Goal: Task Accomplishment & Management: Manage account settings

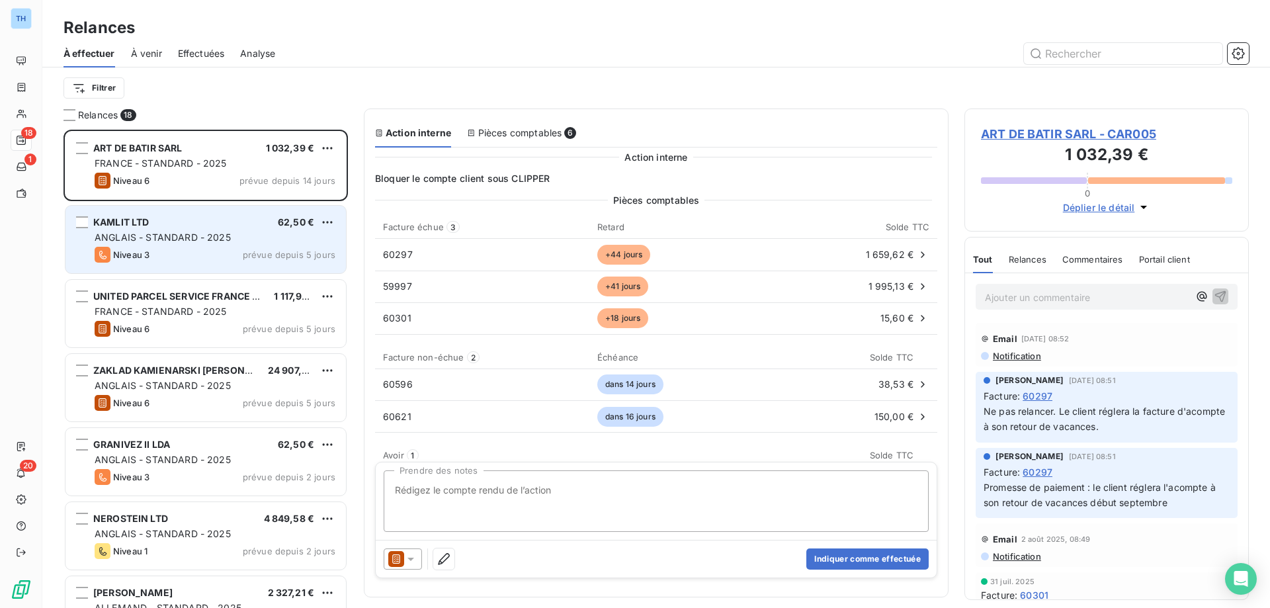
scroll to position [468, 275]
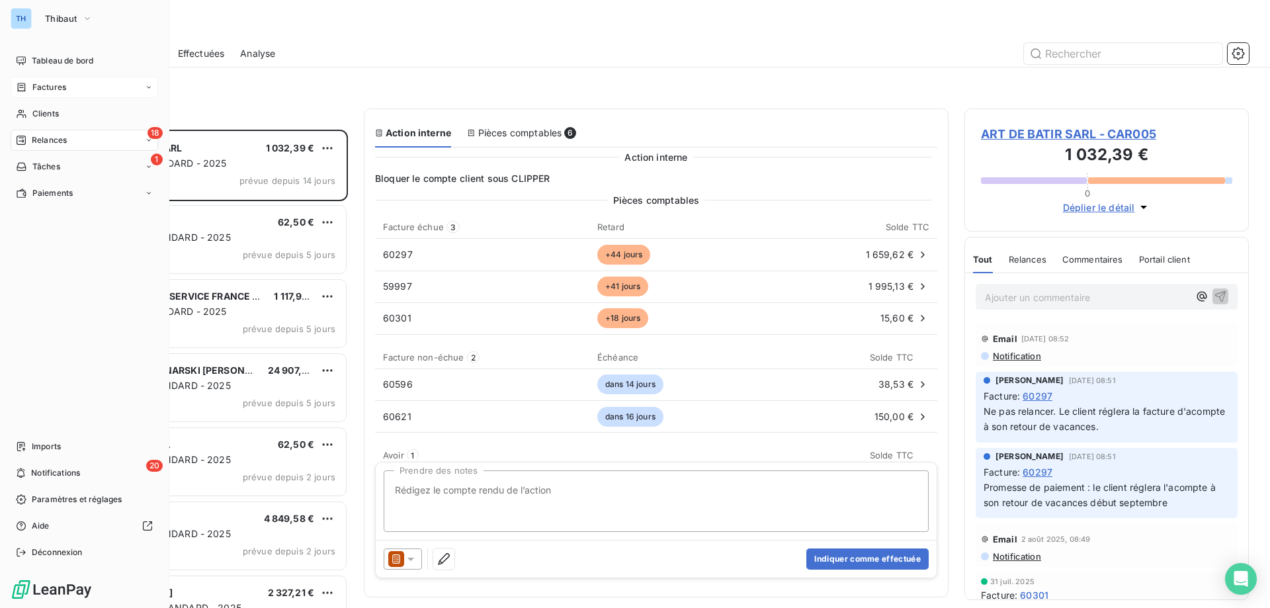
click at [57, 86] on span "Factures" at bounding box center [49, 87] width 34 height 12
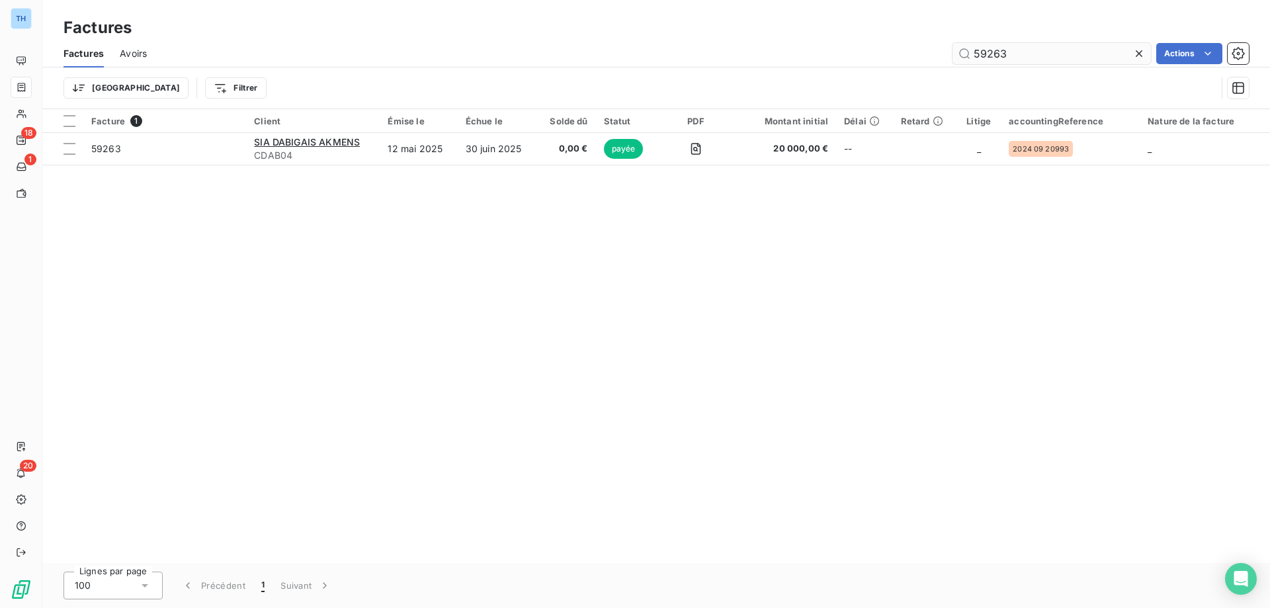
click at [1066, 52] on input "59263" at bounding box center [1052, 53] width 198 height 21
type input "60663"
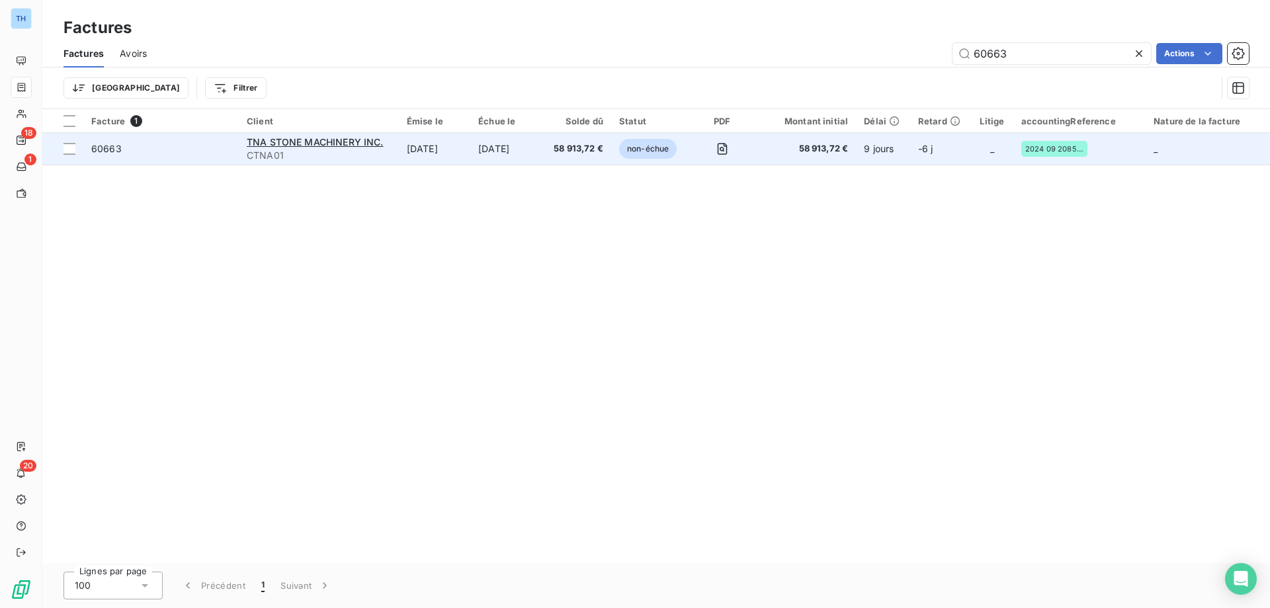
click at [462, 148] on td "[DATE]" at bounding box center [434, 149] width 71 height 32
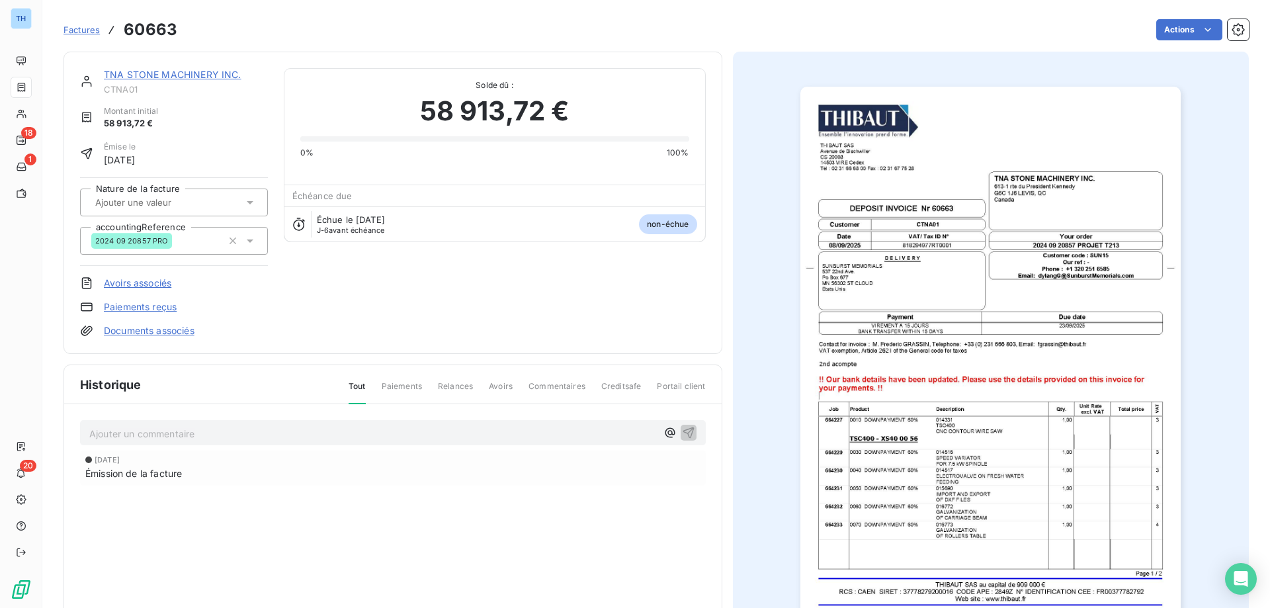
click at [156, 75] on link "TNA STONE MACHINERY INC." at bounding box center [173, 74] width 138 height 11
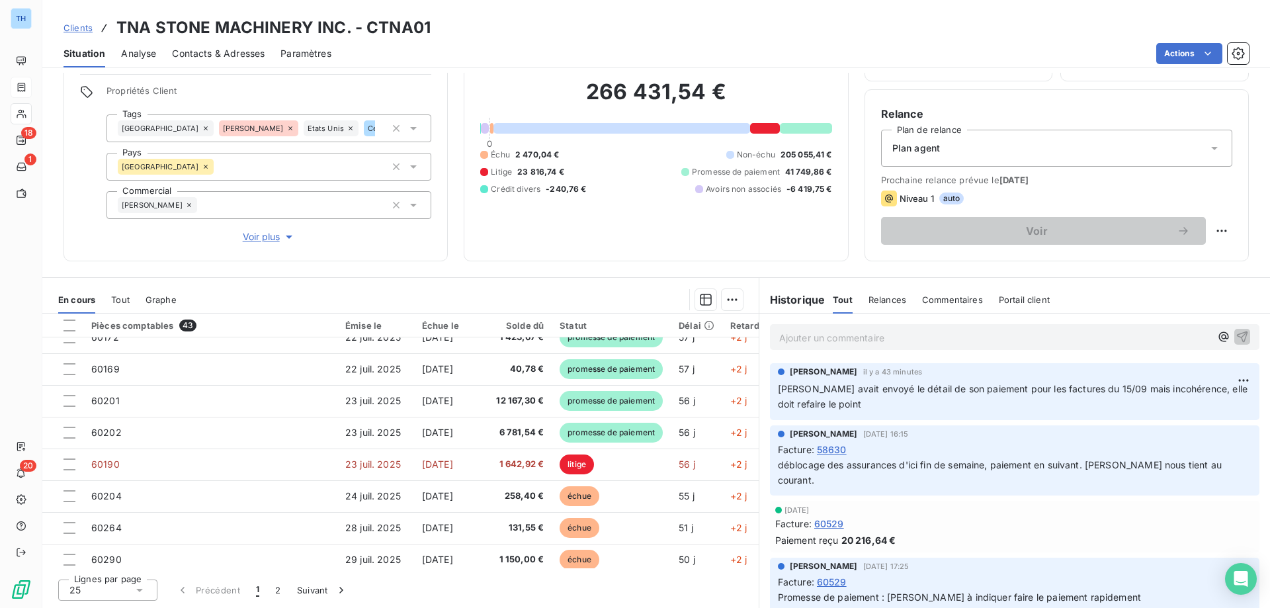
scroll to position [569, 0]
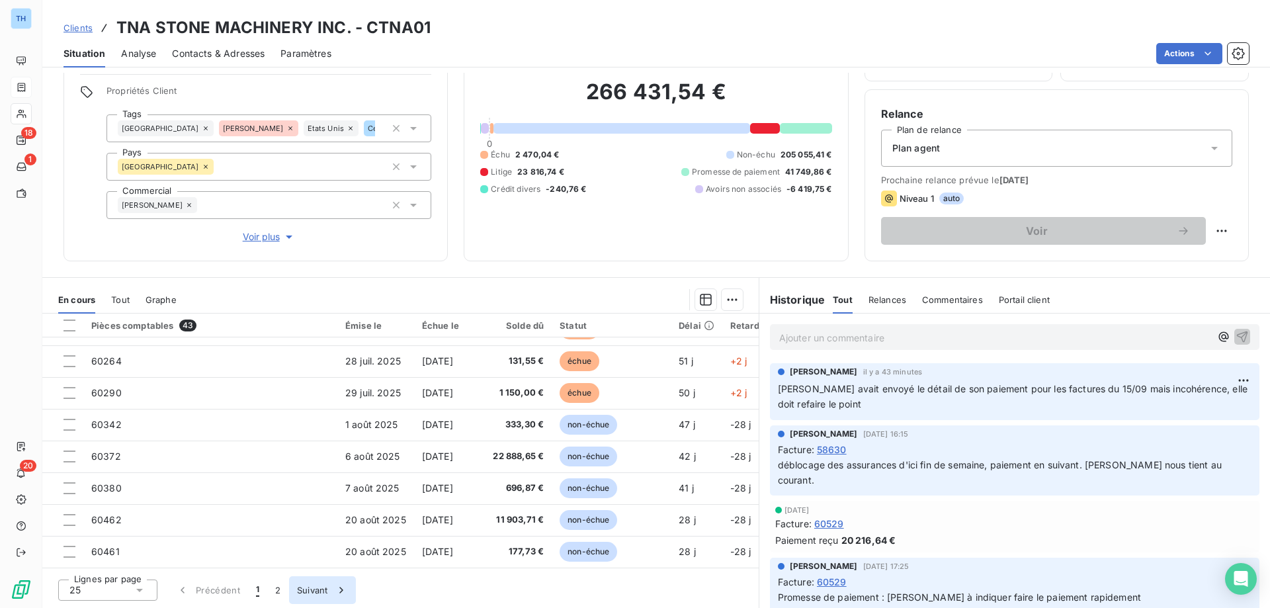
click at [302, 585] on button "Suivant" at bounding box center [322, 590] width 67 height 28
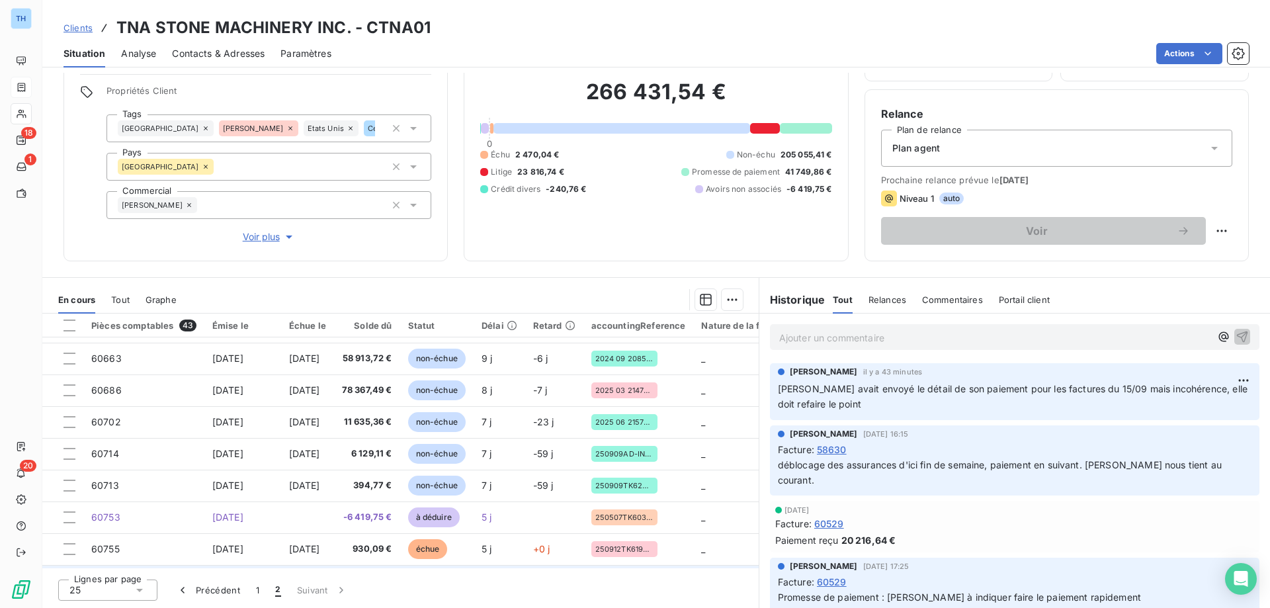
scroll to position [214, 0]
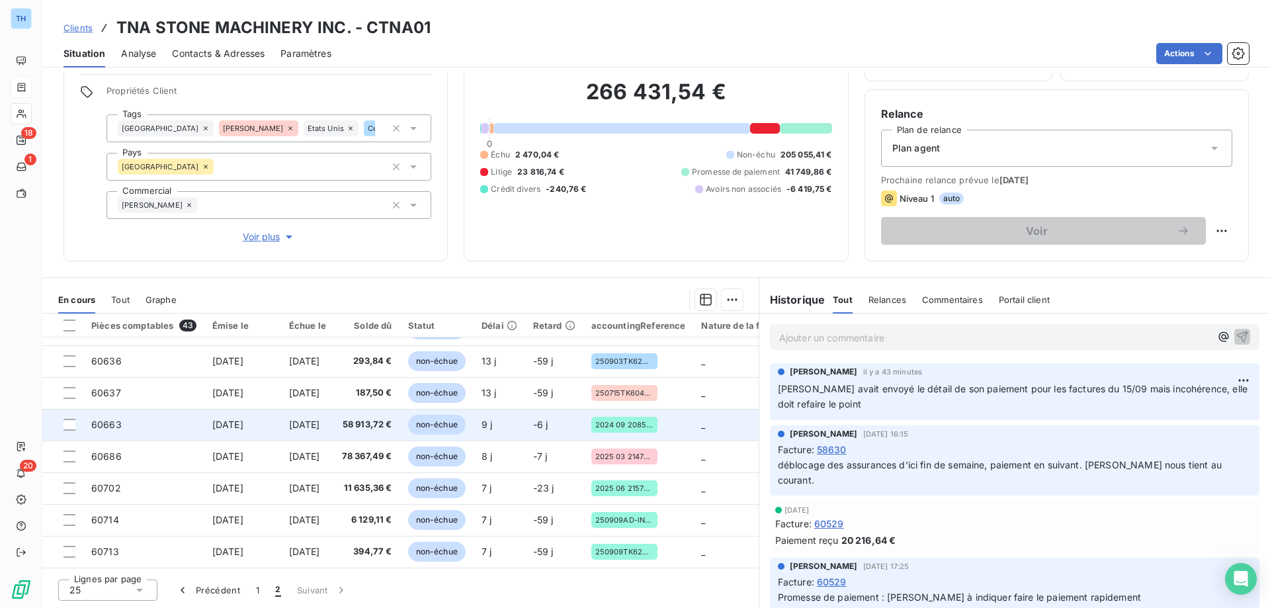
click at [320, 428] on span "[DATE]" at bounding box center [304, 424] width 31 height 11
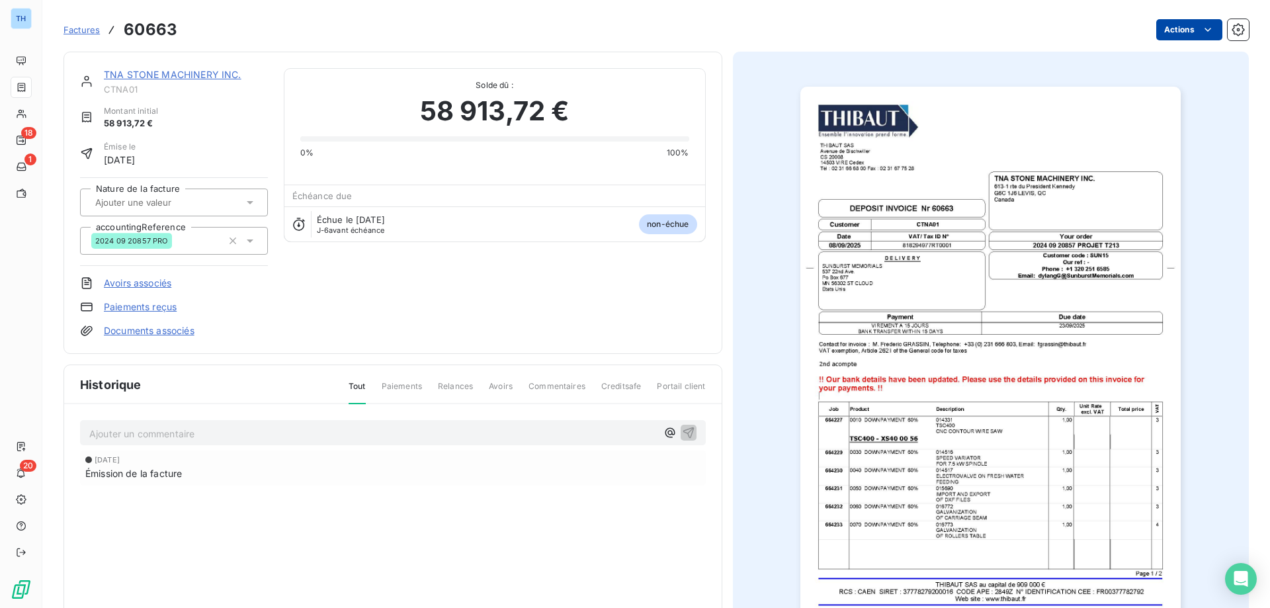
click at [1175, 26] on html "TH 18 1 20 Factures 60663 Actions TNA STONE MACHINERY INC. CTNA01 Montant initi…" at bounding box center [635, 304] width 1270 height 608
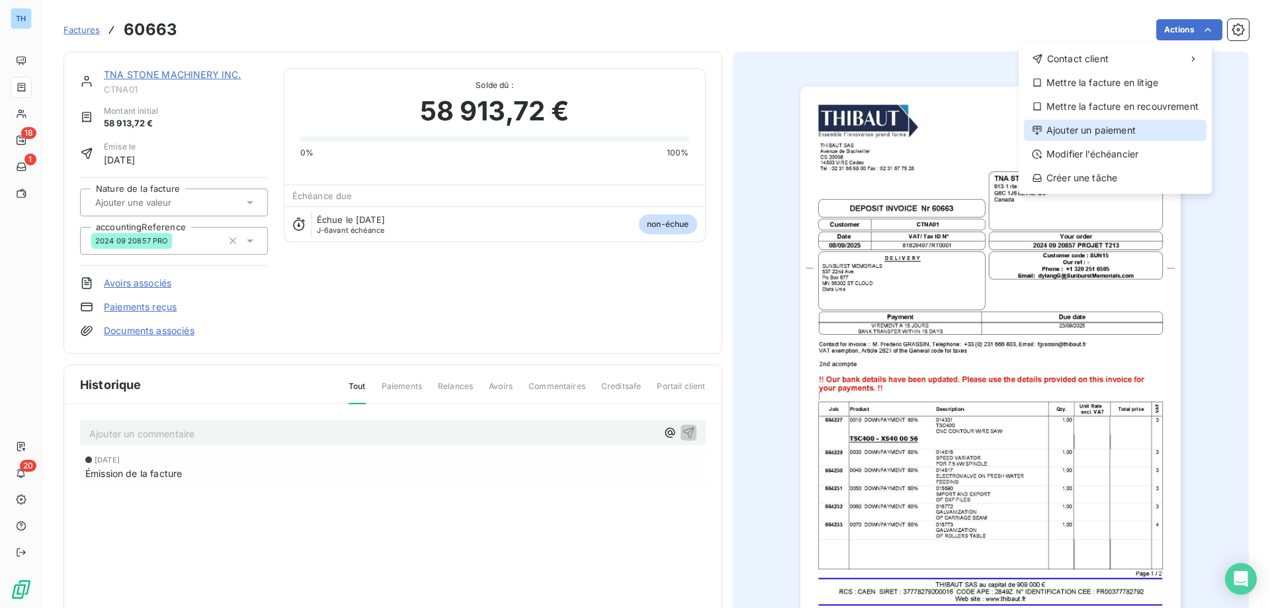
click at [1107, 126] on div "Ajouter un paiement" at bounding box center [1115, 130] width 183 height 21
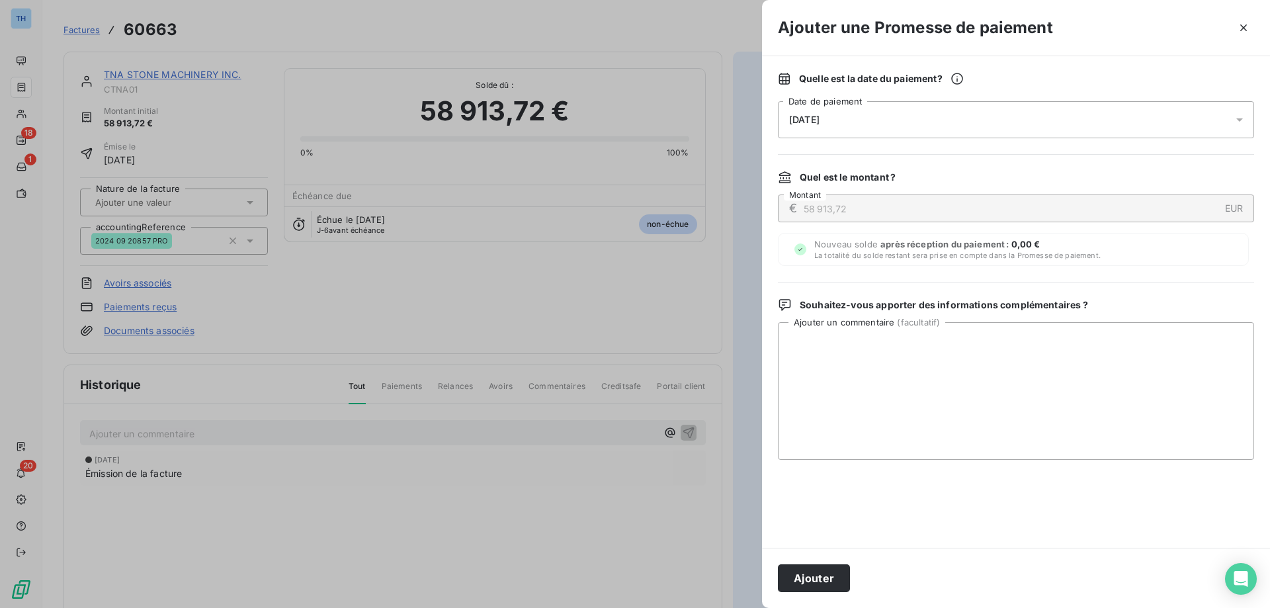
click at [865, 130] on div "[DATE]" at bounding box center [1016, 119] width 476 height 37
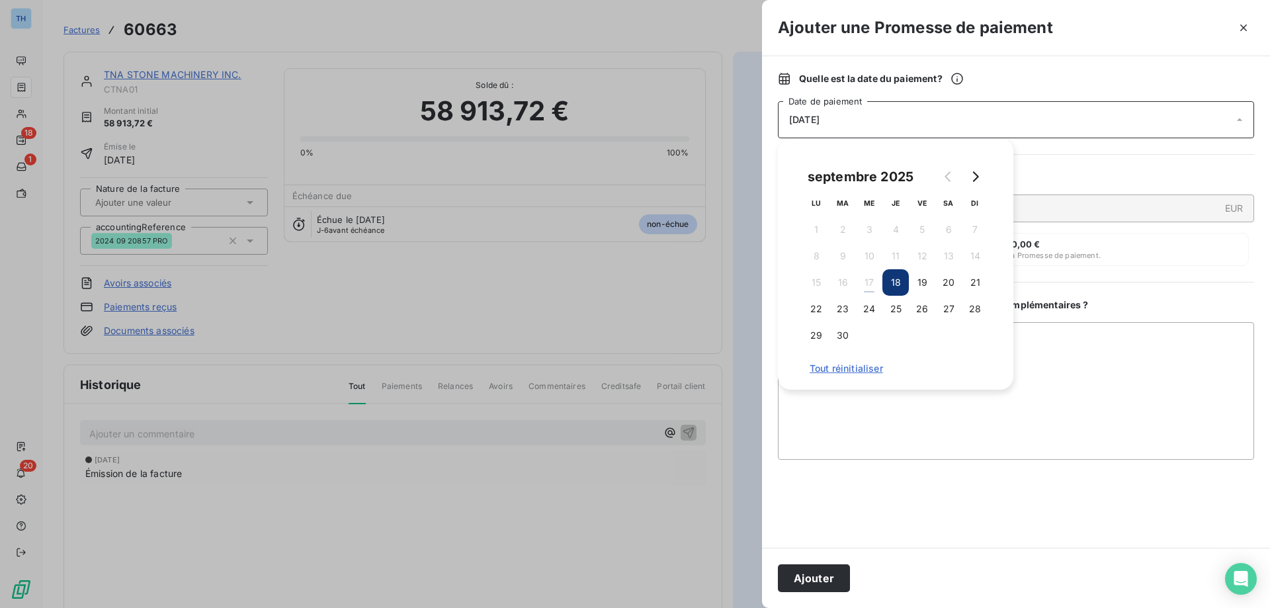
click at [568, 285] on div at bounding box center [635, 304] width 1270 height 608
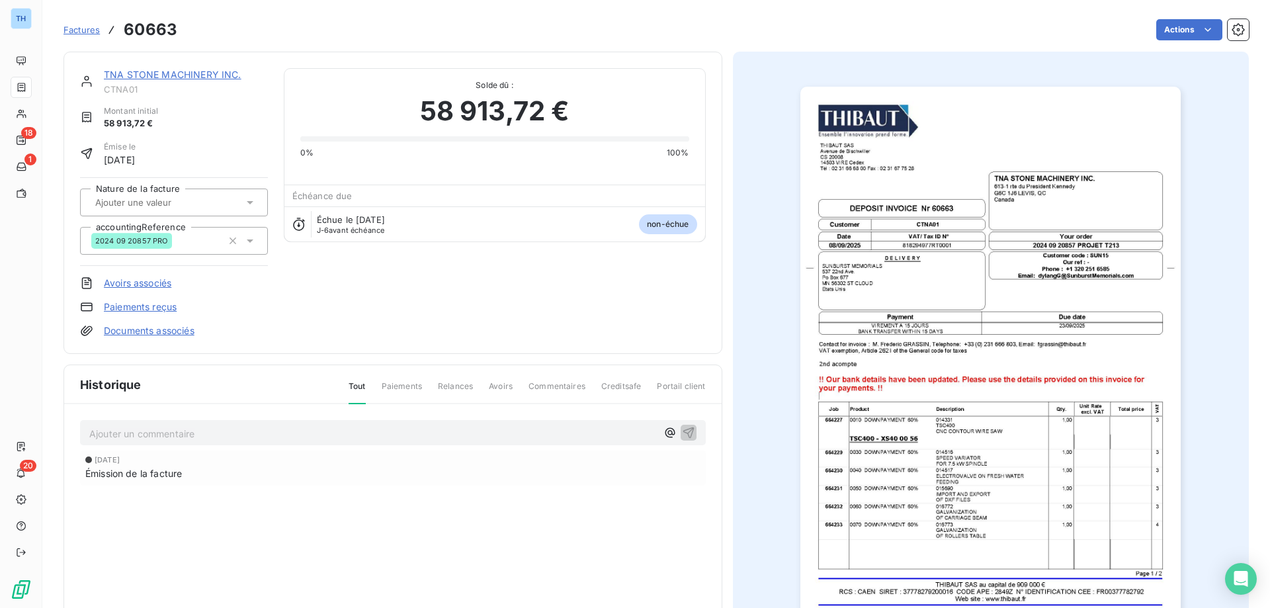
click at [176, 69] on link "TNA STONE MACHINERY INC." at bounding box center [173, 74] width 138 height 11
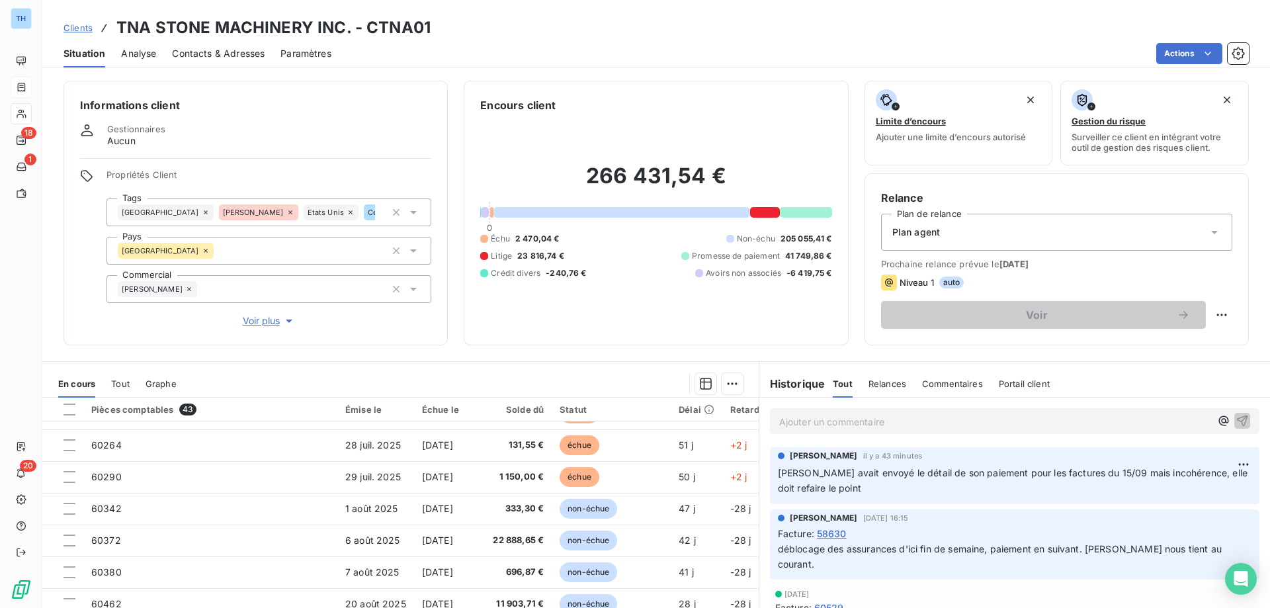
scroll to position [84, 0]
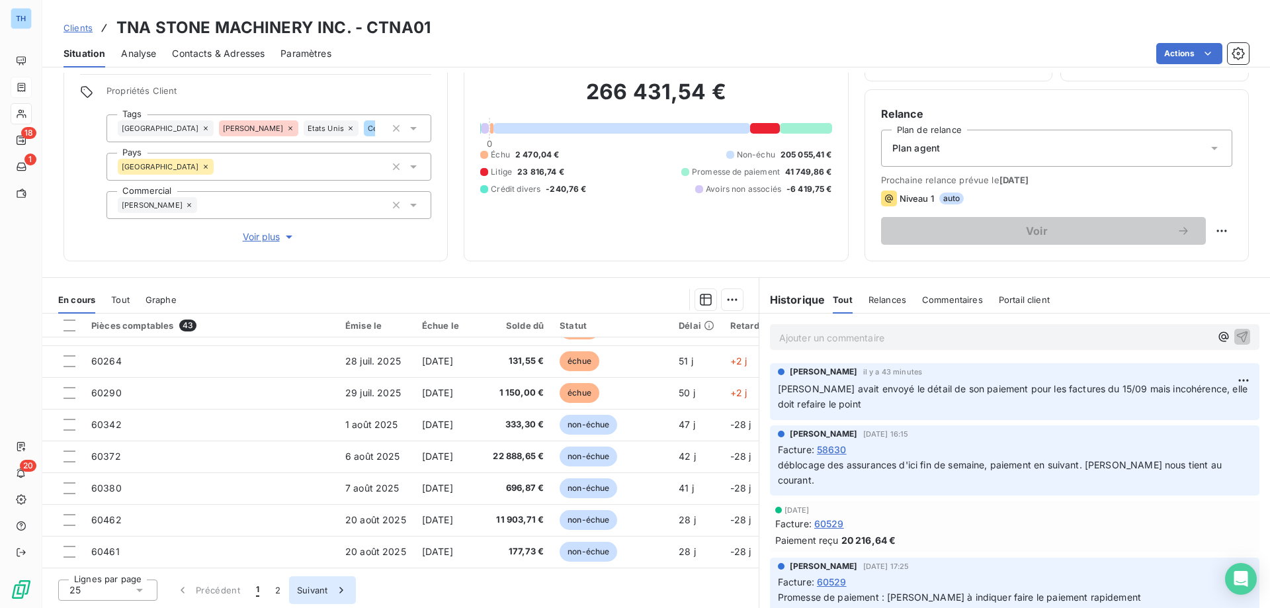
click at [312, 594] on button "Suivant" at bounding box center [322, 590] width 67 height 28
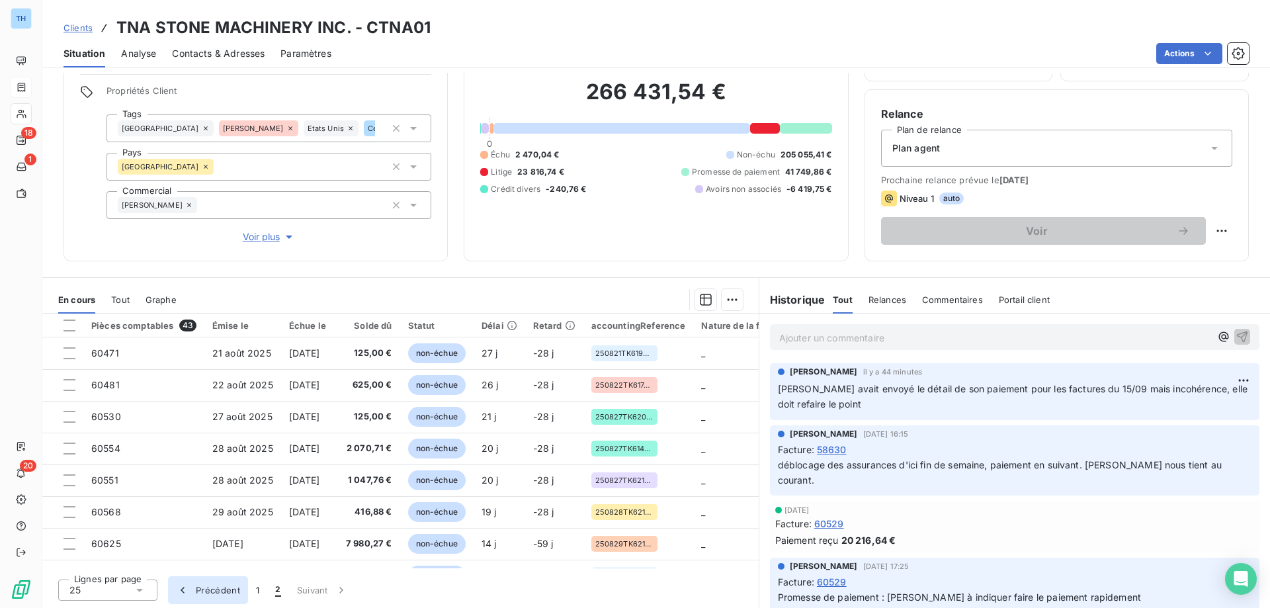
click at [217, 589] on button "Précédent" at bounding box center [208, 590] width 80 height 28
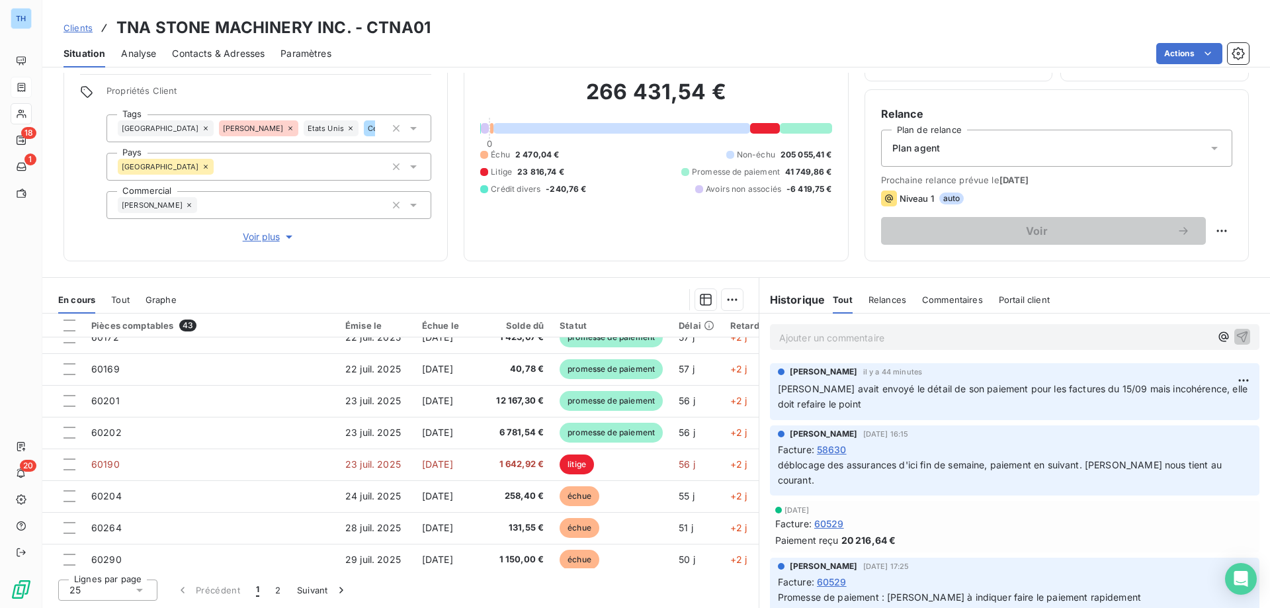
scroll to position [463, 0]
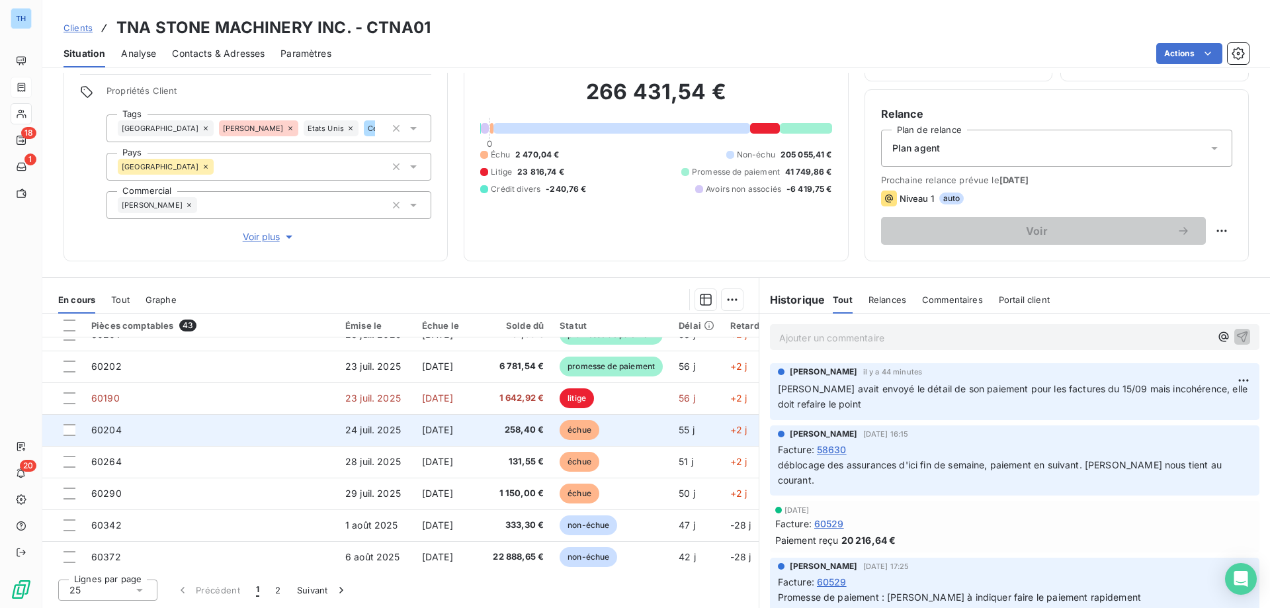
click at [218, 433] on td "60204" at bounding box center [210, 430] width 254 height 32
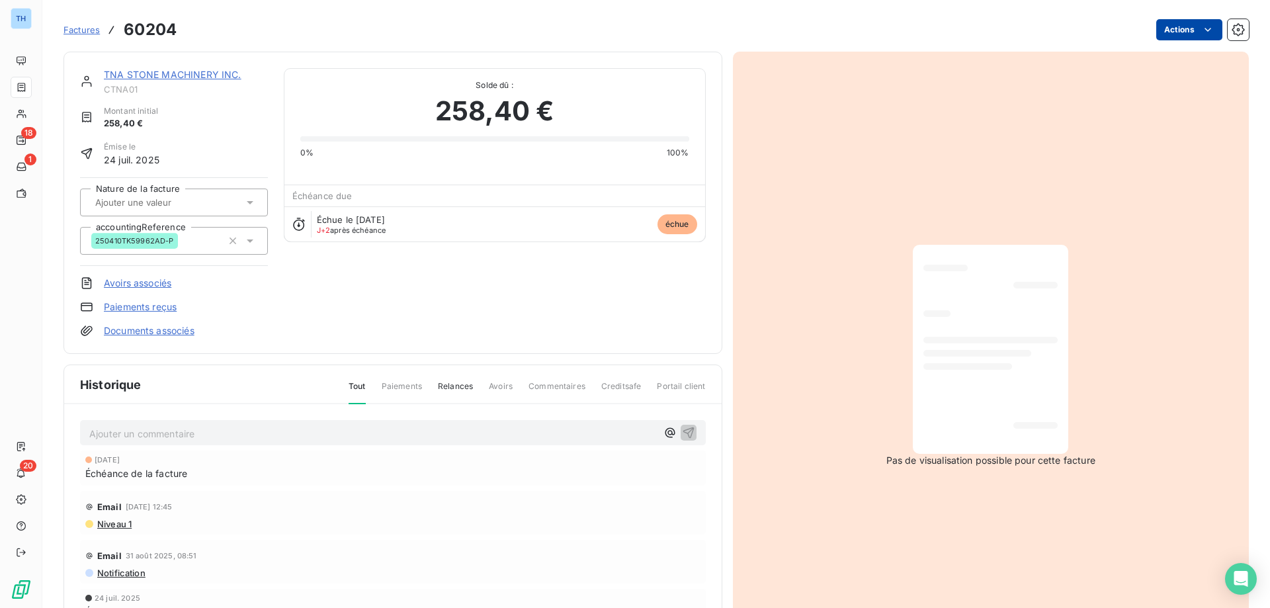
click at [1183, 24] on html "TH 18 1 20 Factures 60204 Actions TNA STONE MACHINERY INC. CTNA01 Montant initi…" at bounding box center [635, 304] width 1270 height 608
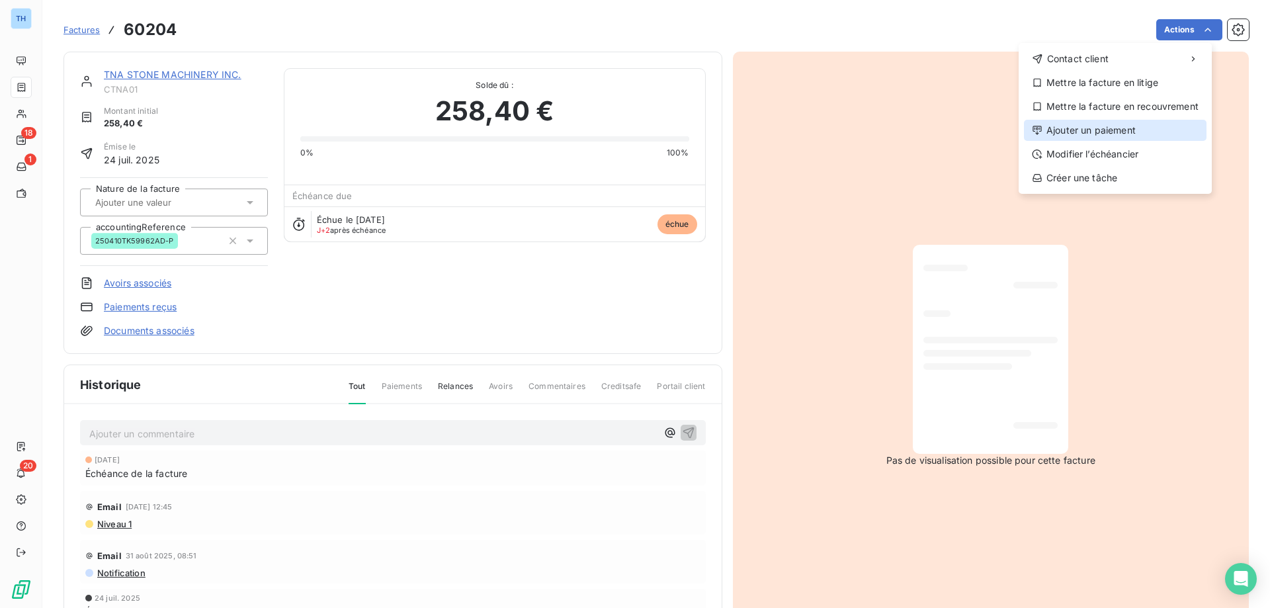
click at [1058, 125] on div "Ajouter un paiement" at bounding box center [1115, 130] width 183 height 21
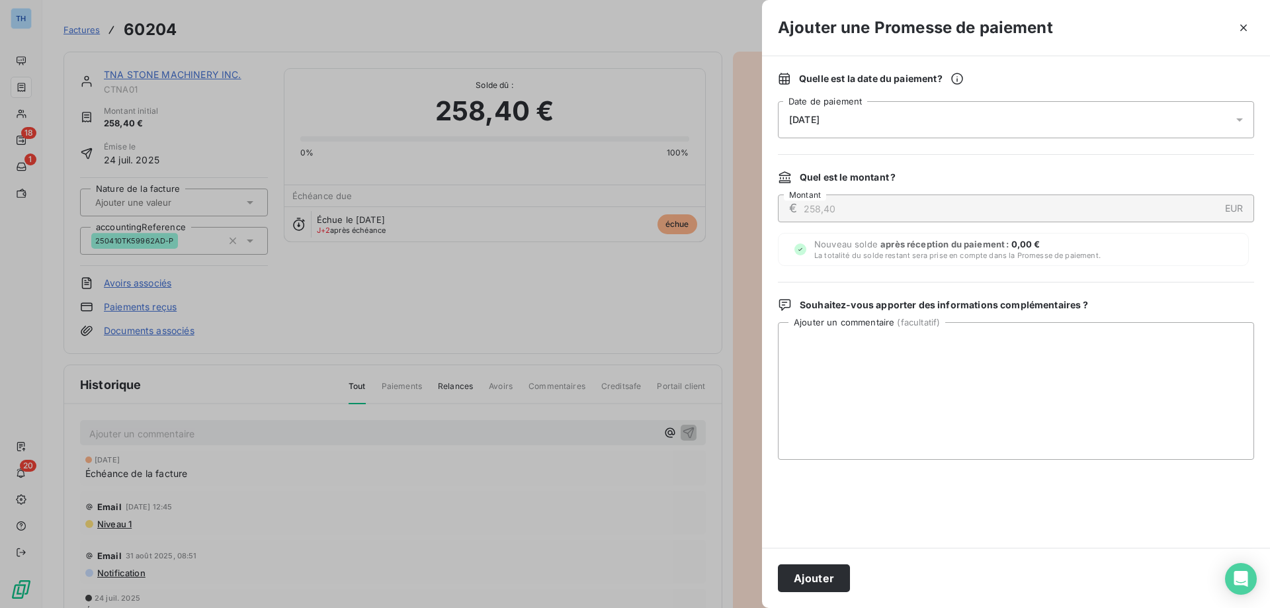
click at [949, 122] on div "[DATE]" at bounding box center [1016, 119] width 476 height 37
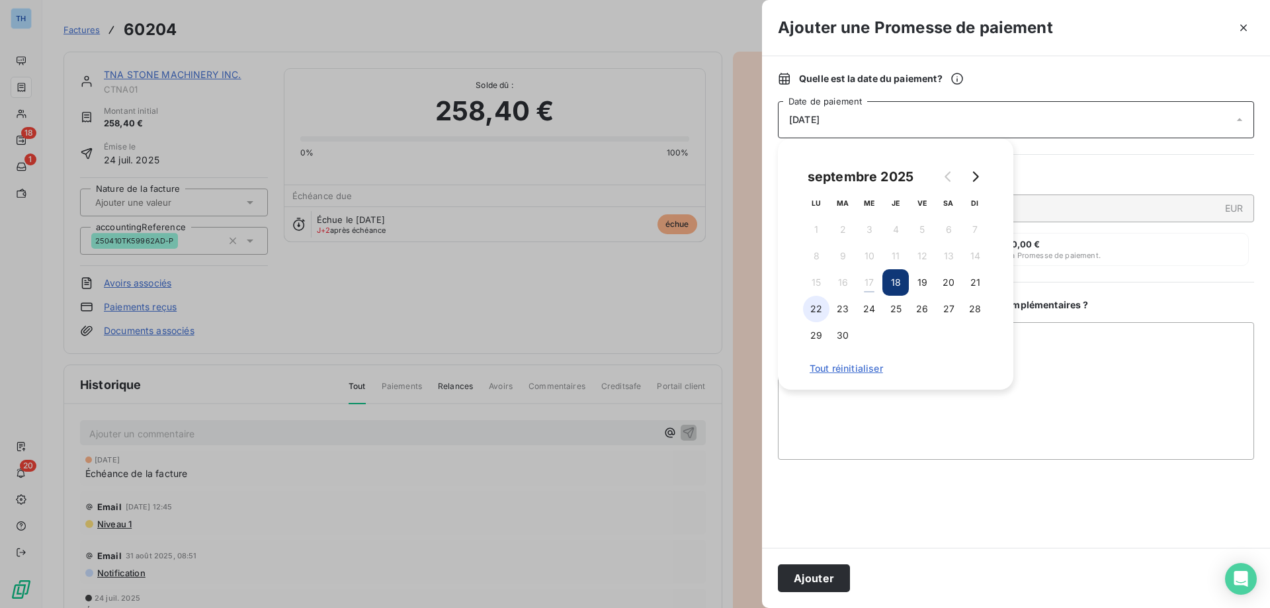
click at [822, 312] on button "22" at bounding box center [816, 309] width 26 height 26
click at [814, 584] on button "Ajouter" at bounding box center [814, 578] width 72 height 28
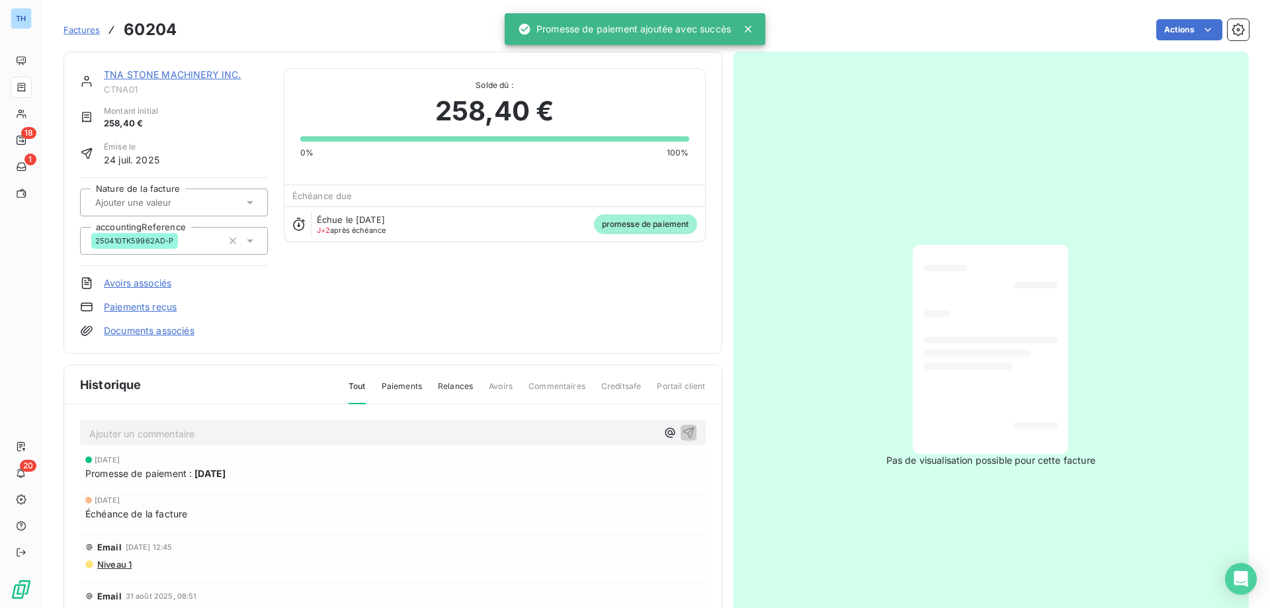
click at [192, 75] on link "TNA STONE MACHINERY INC." at bounding box center [173, 74] width 138 height 11
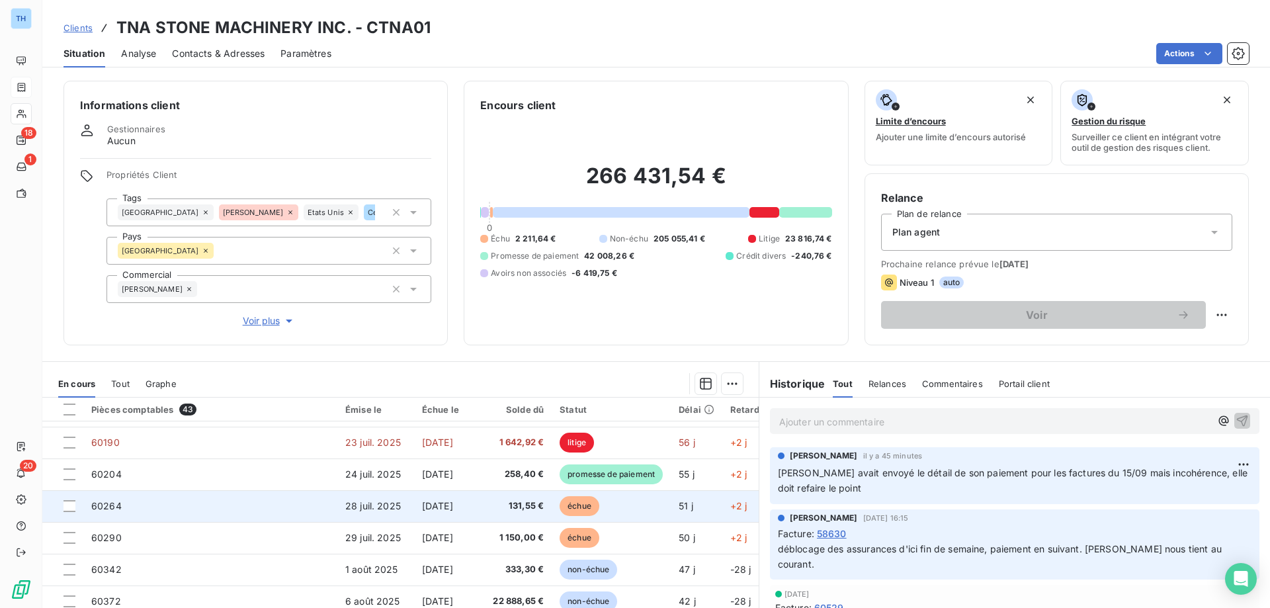
scroll to position [437, 0]
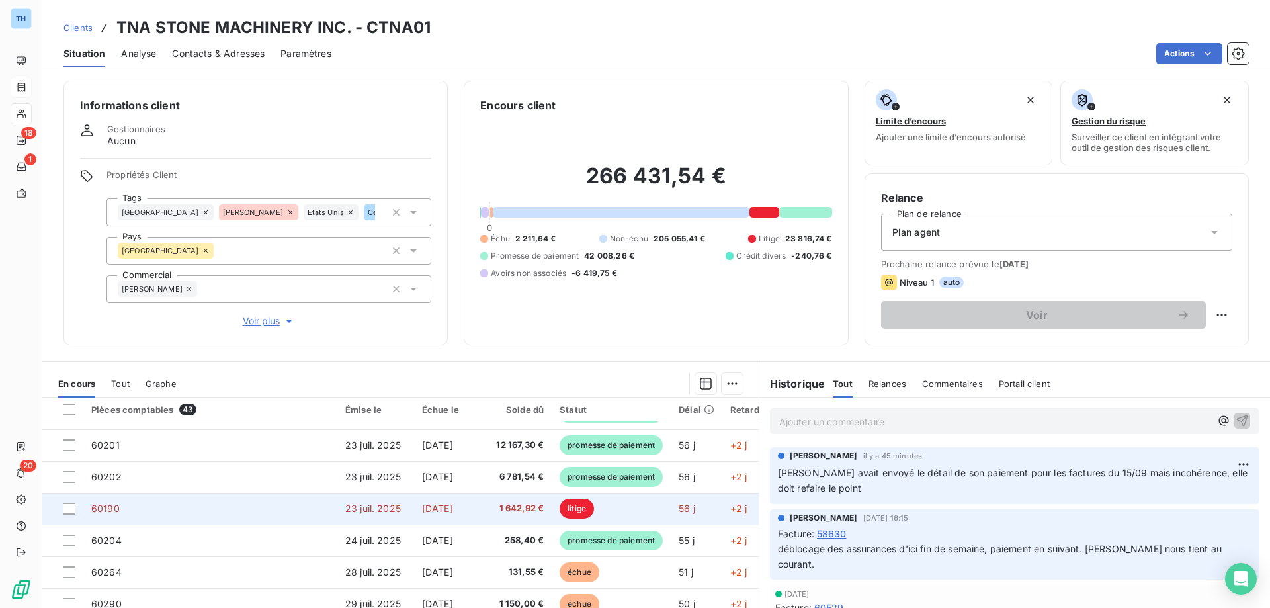
click at [266, 516] on td "60190" at bounding box center [210, 509] width 254 height 32
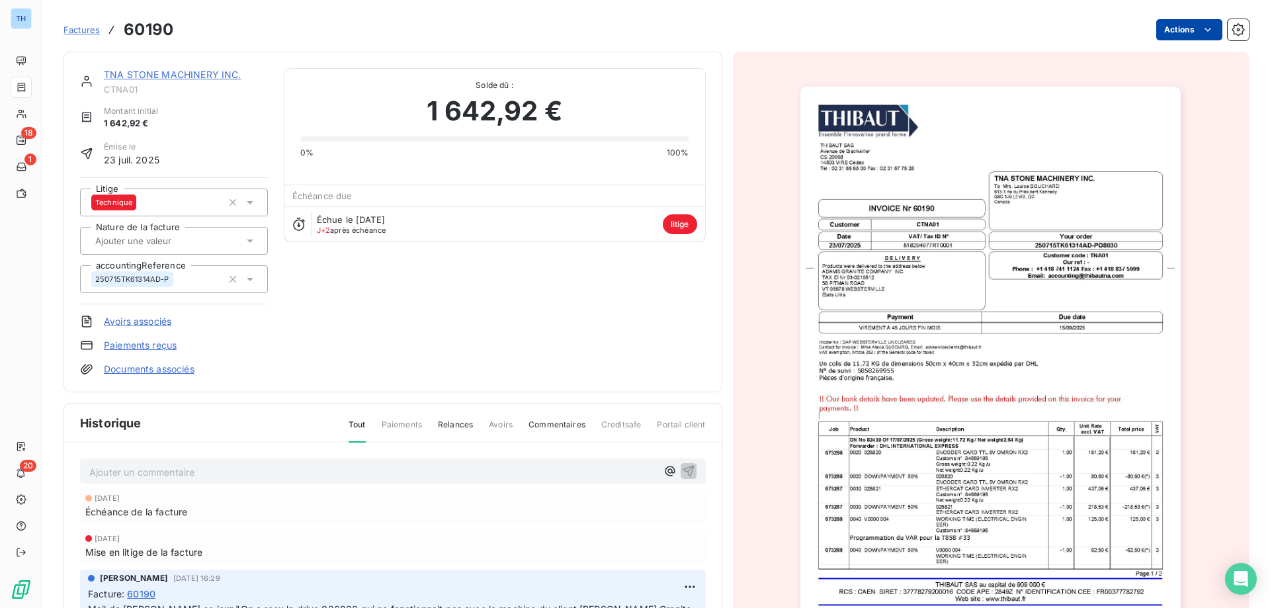
click at [1190, 33] on html "TH 18 1 20 Factures 60190 Actions TNA STONE MACHINERY INC. CTNA01 Montant initi…" at bounding box center [635, 304] width 1270 height 608
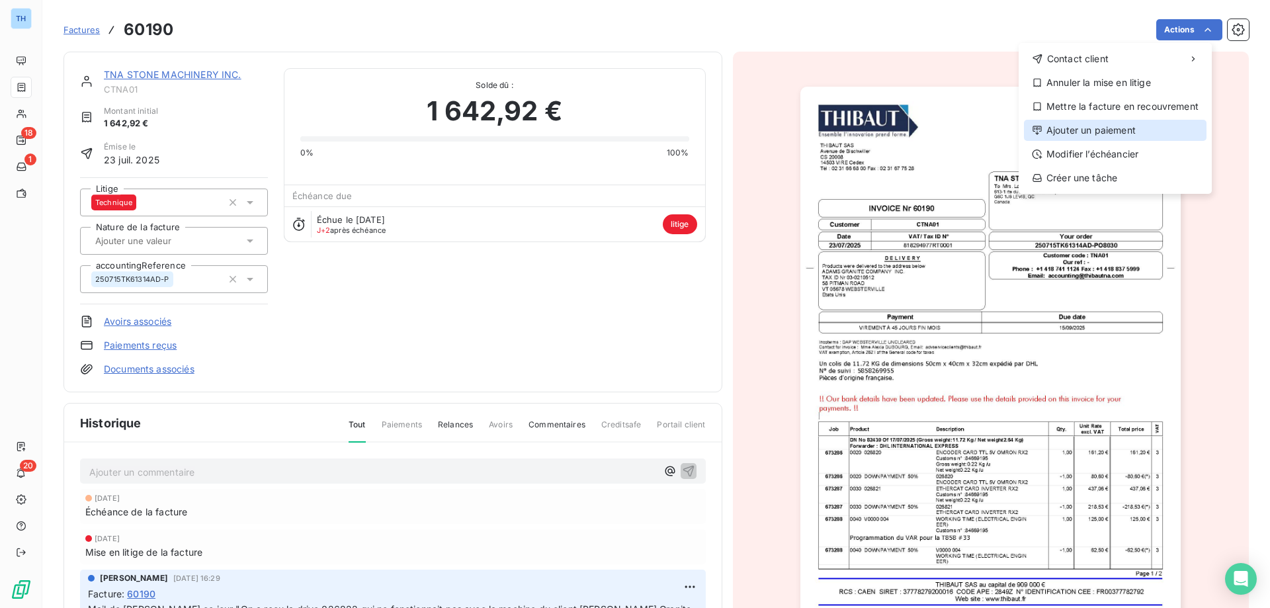
click at [1086, 128] on div "Ajouter un paiement" at bounding box center [1115, 130] width 183 height 21
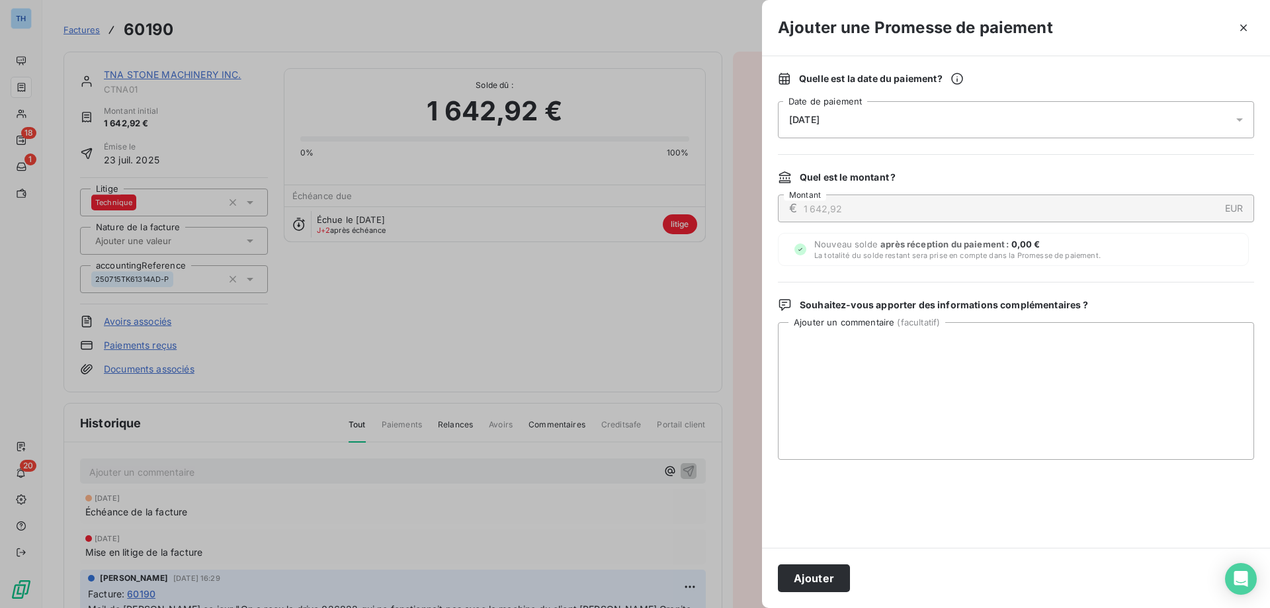
click at [861, 116] on div "[DATE]" at bounding box center [1016, 119] width 476 height 37
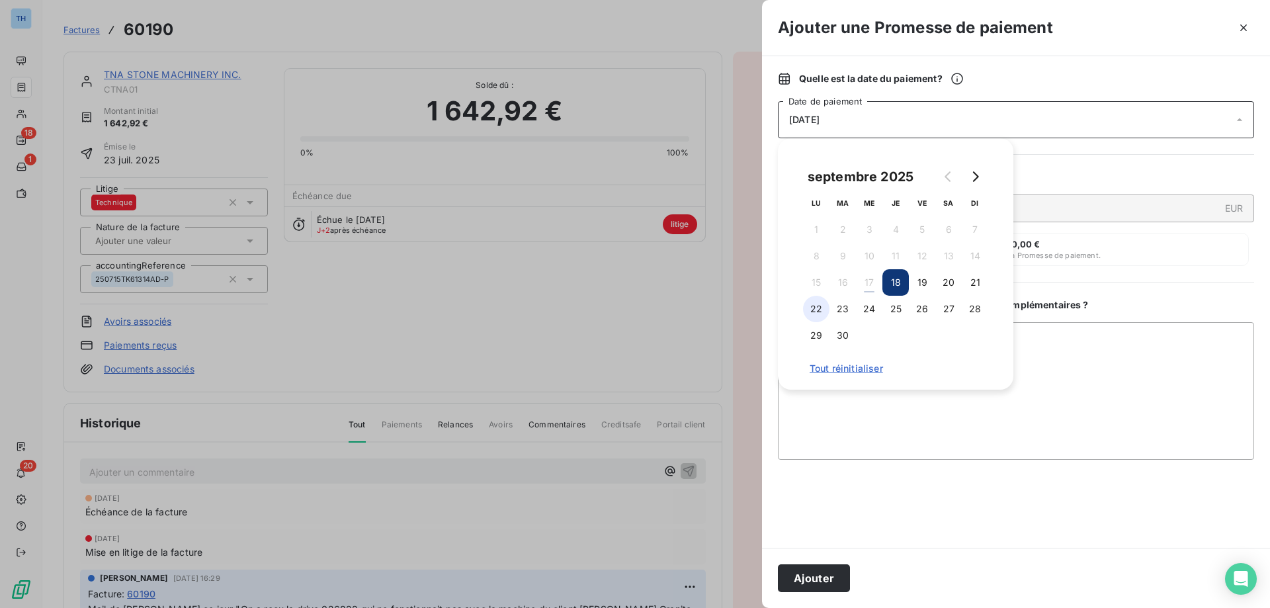
click at [810, 314] on button "22" at bounding box center [816, 309] width 26 height 26
drag, startPoint x: 801, startPoint y: 582, endPoint x: 798, endPoint y: 574, distance: 8.6
click at [801, 582] on button "Ajouter" at bounding box center [814, 578] width 72 height 28
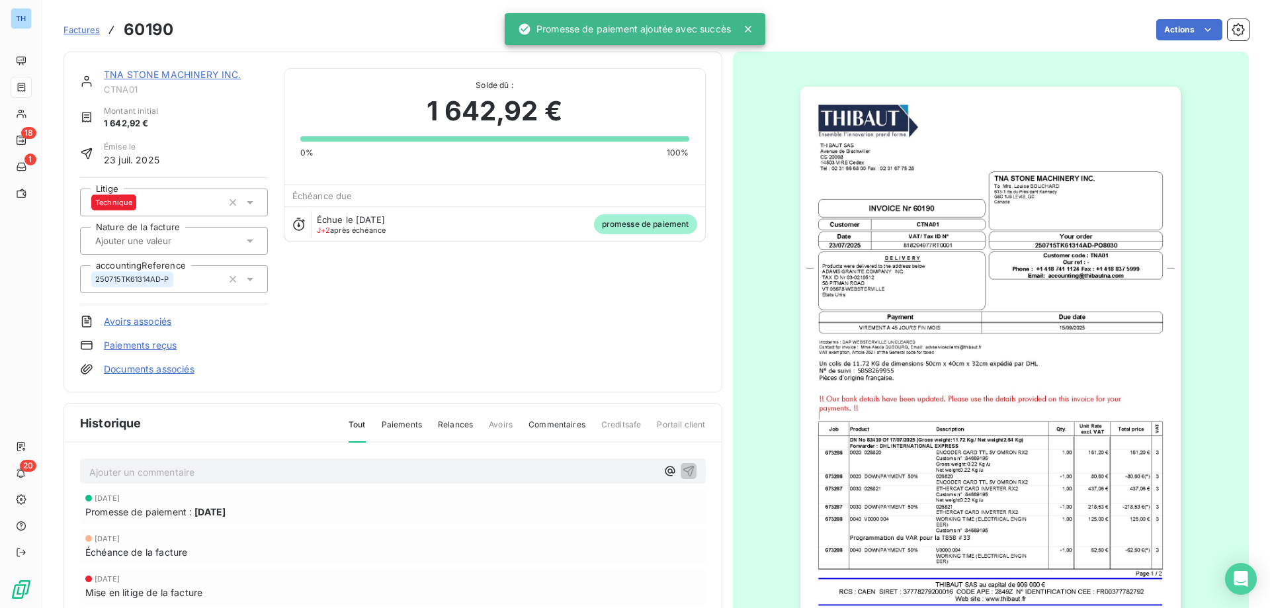
click at [143, 73] on link "TNA STONE MACHINERY INC." at bounding box center [173, 74] width 138 height 11
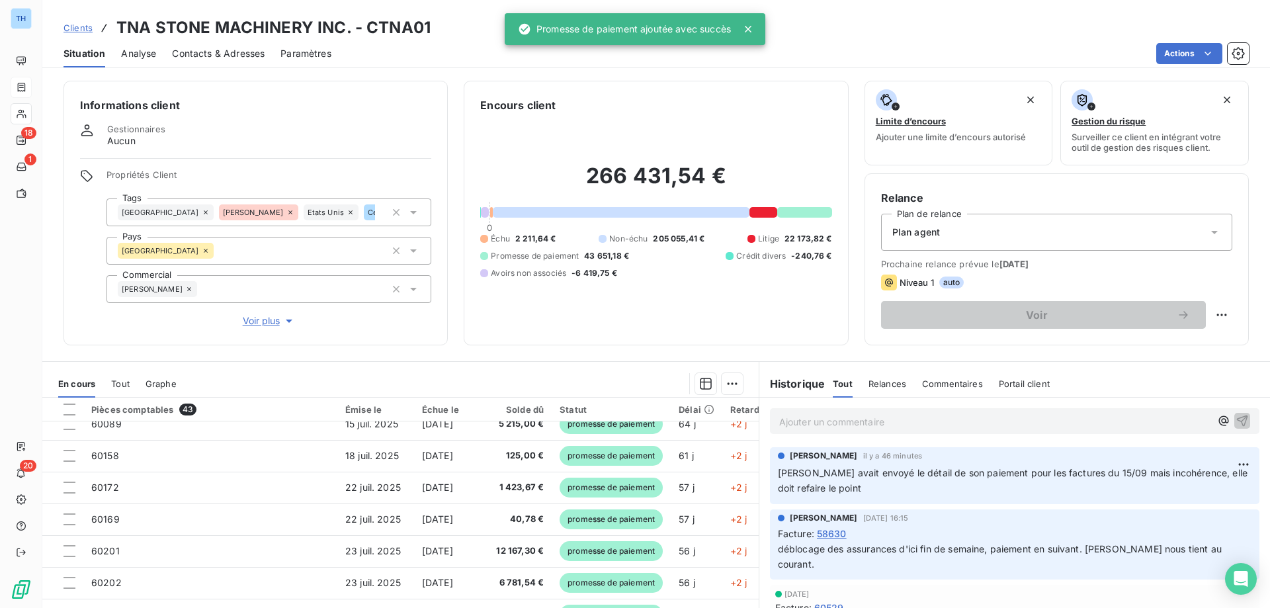
scroll to position [529, 0]
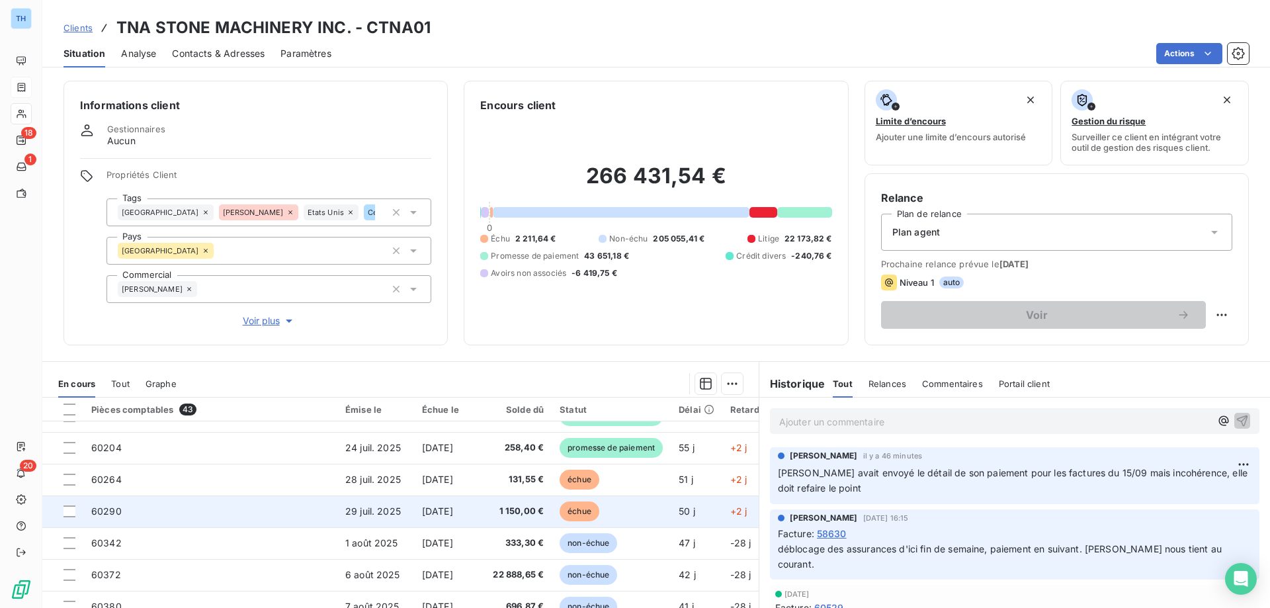
click at [264, 500] on td "60290" at bounding box center [210, 512] width 254 height 32
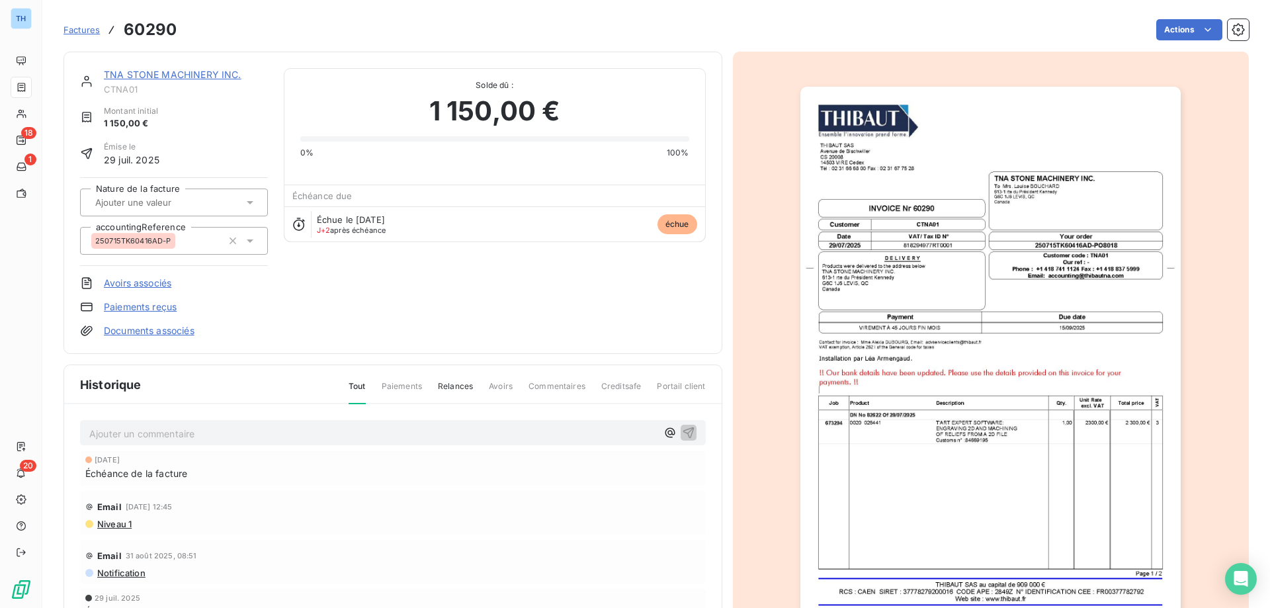
click at [1179, 16] on div "Factures 60290 Actions" at bounding box center [657, 30] width 1186 height 28
click at [1172, 27] on html "TH 18 1 20 Factures 60290 Actions TNA STONE MACHINERY INC. CTNA01 Montant initi…" at bounding box center [635, 304] width 1270 height 608
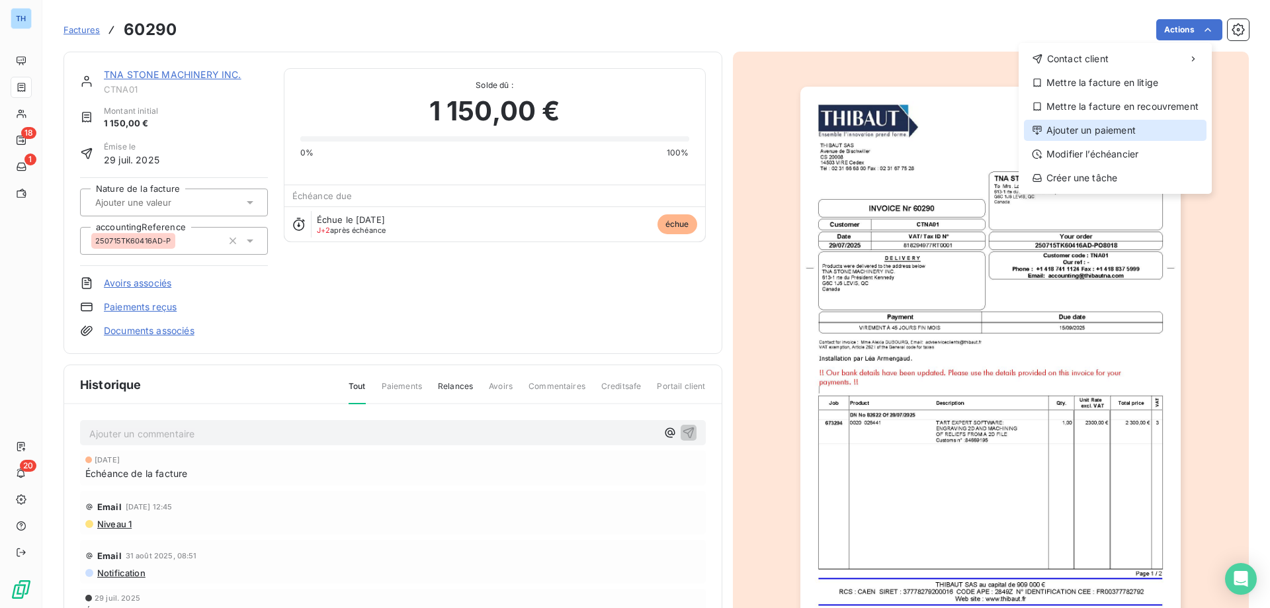
click at [1098, 122] on div "Ajouter un paiement" at bounding box center [1115, 130] width 183 height 21
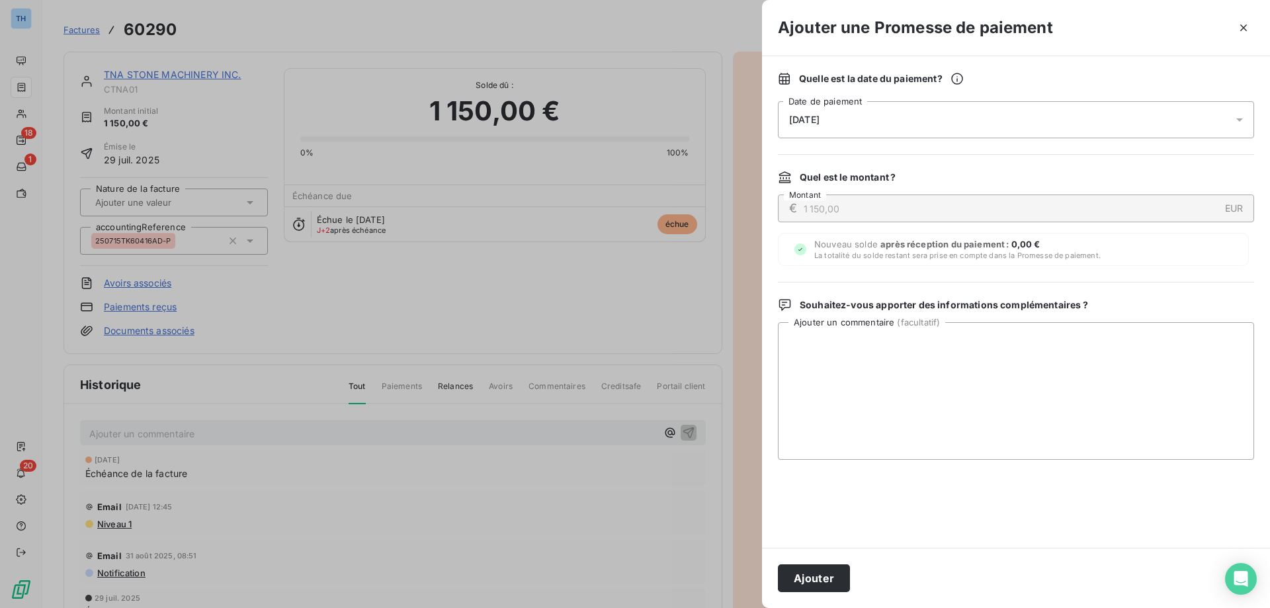
click at [815, 124] on span "[DATE]" at bounding box center [804, 119] width 30 height 11
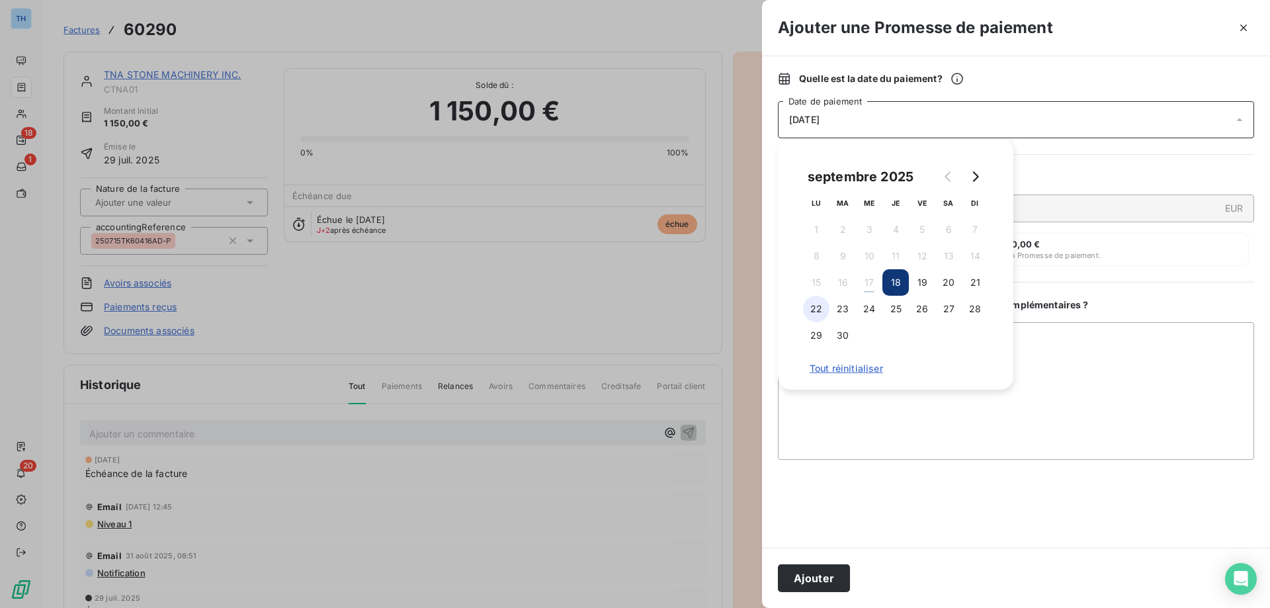
click at [814, 303] on button "22" at bounding box center [816, 309] width 26 height 26
click at [826, 588] on button "Ajouter" at bounding box center [814, 578] width 72 height 28
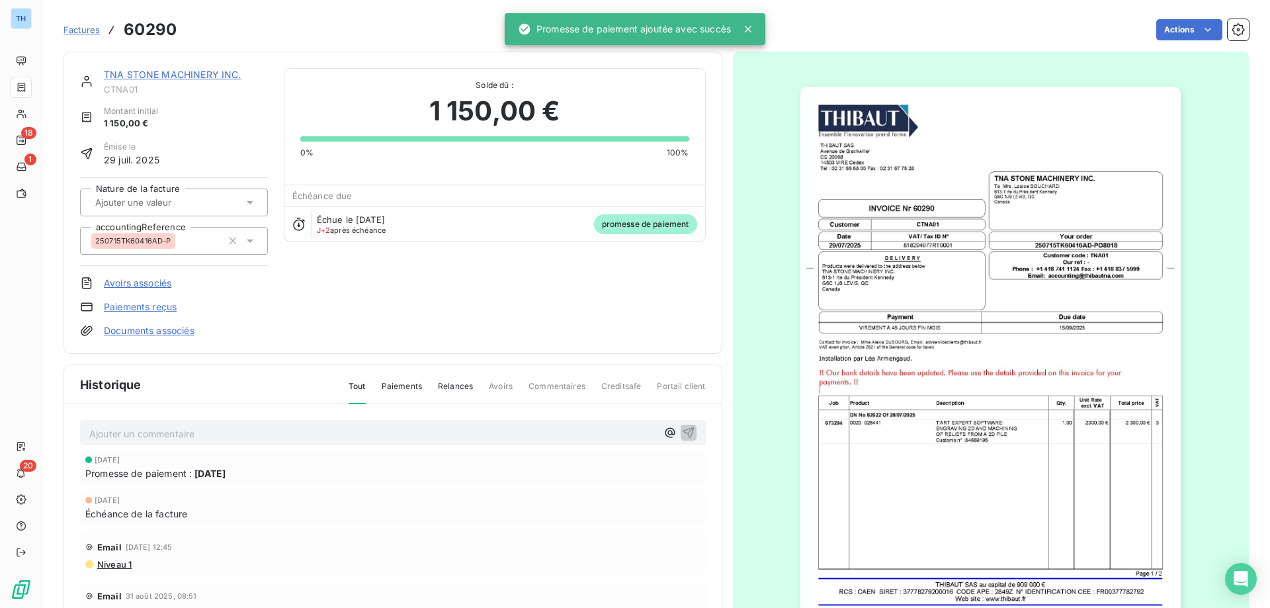
click at [185, 75] on link "TNA STONE MACHINERY INC." at bounding box center [173, 74] width 138 height 11
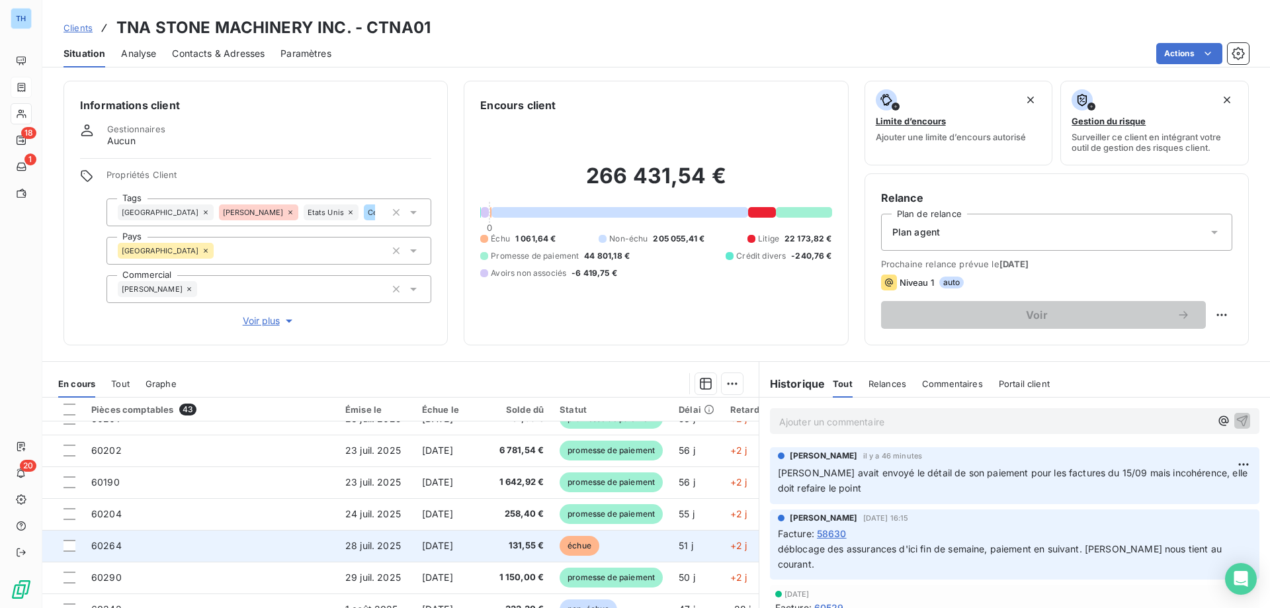
scroll to position [529, 0]
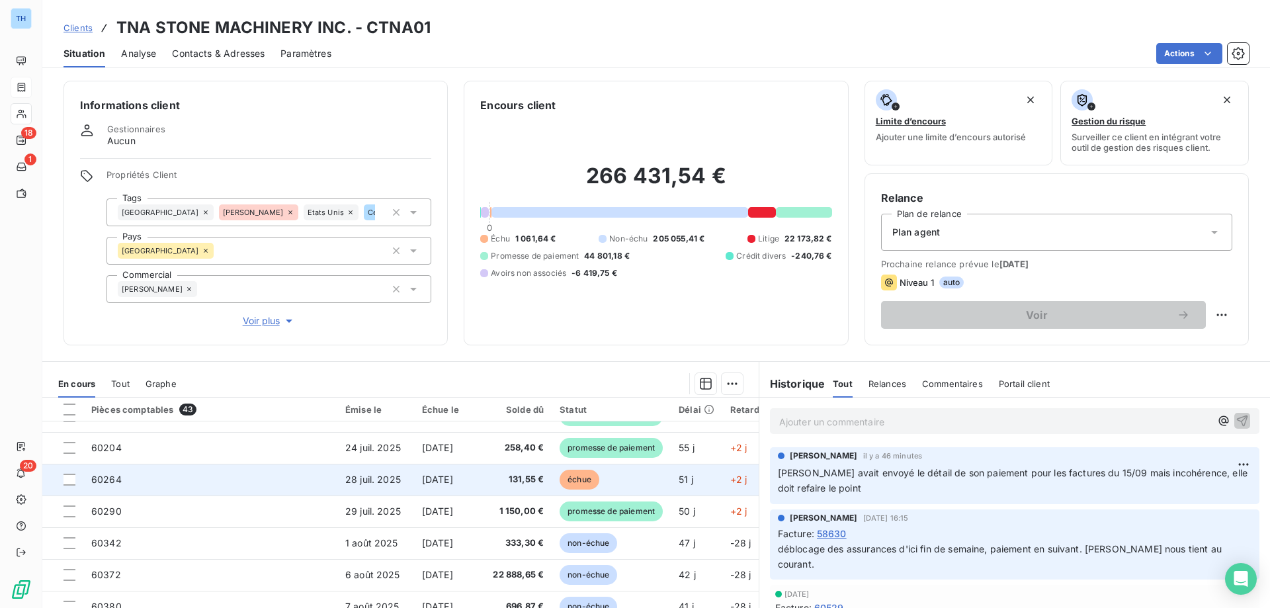
click at [259, 474] on td "60264" at bounding box center [210, 480] width 254 height 32
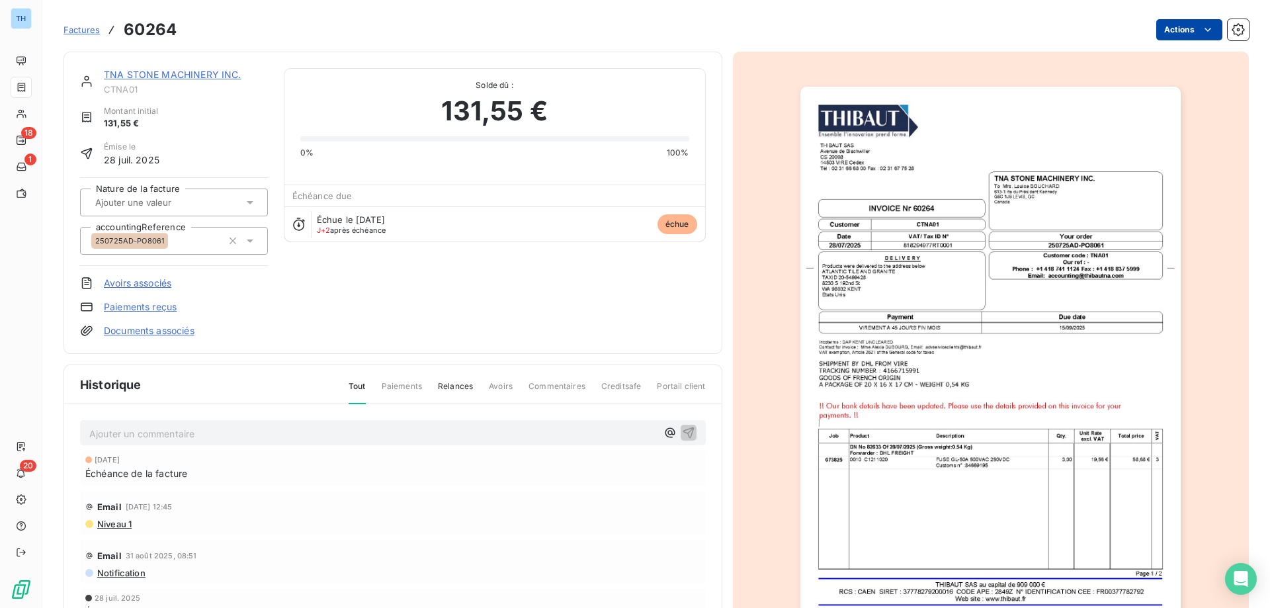
click at [1166, 36] on html "TH 18 1 20 Factures 60264 Actions TNA STONE MACHINERY INC. CTNA01 Montant initi…" at bounding box center [635, 304] width 1270 height 608
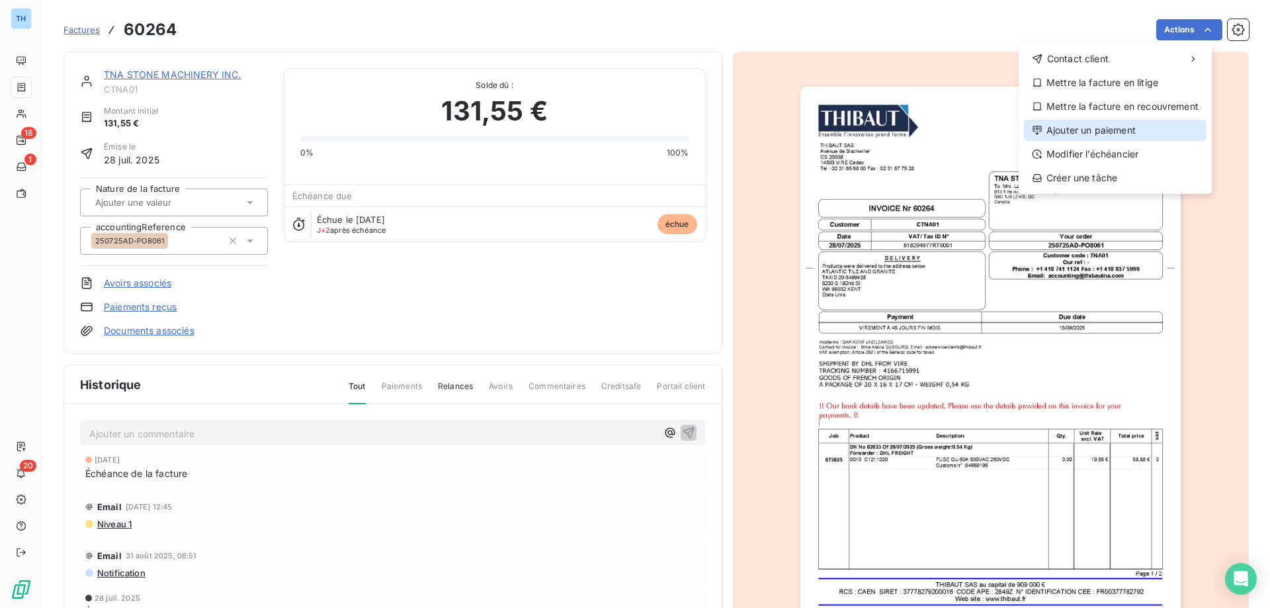
click at [1070, 138] on div "Ajouter un paiement" at bounding box center [1115, 130] width 183 height 21
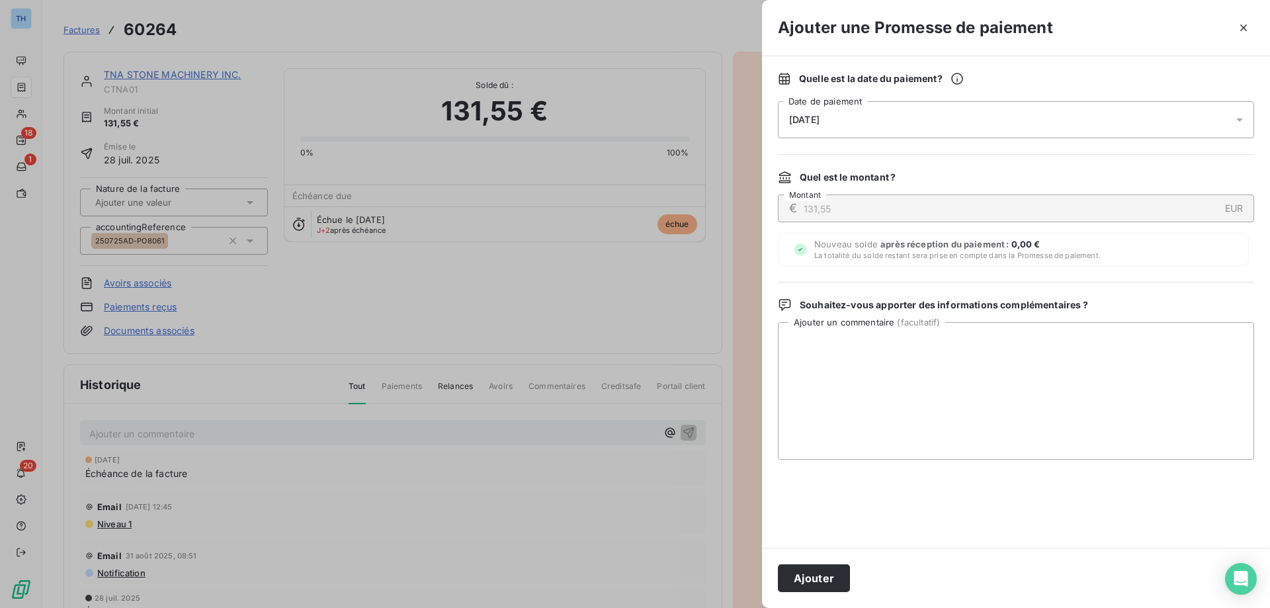
click at [919, 120] on div "[DATE]" at bounding box center [1016, 119] width 476 height 37
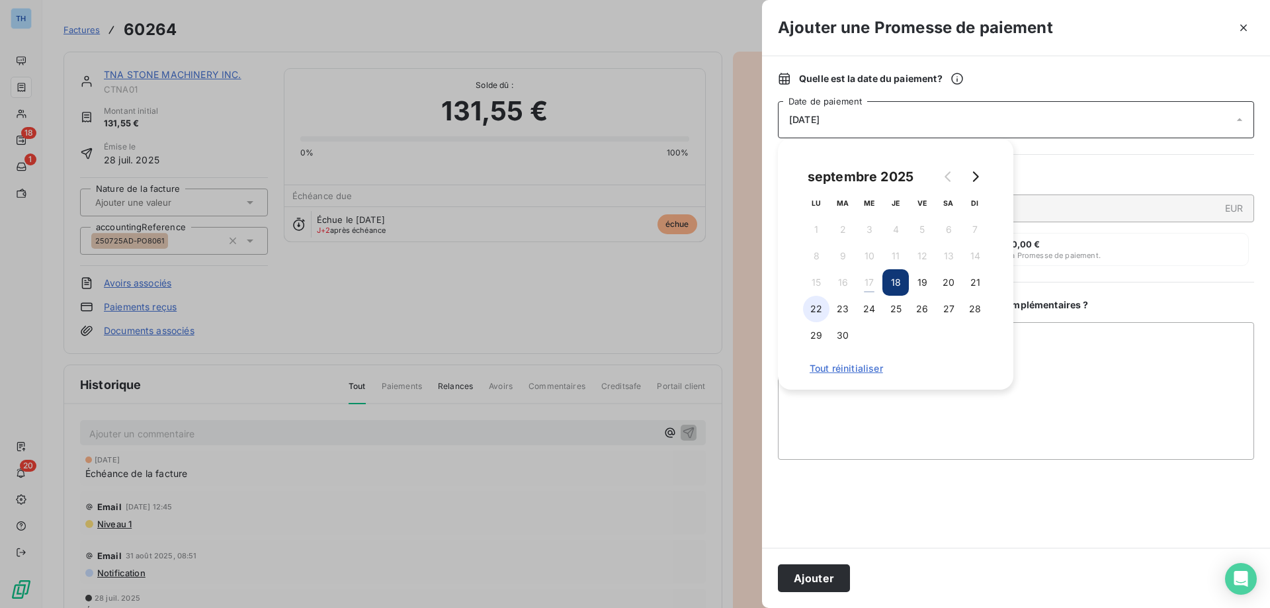
click at [817, 311] on button "22" at bounding box center [816, 309] width 26 height 26
click at [799, 578] on button "Ajouter" at bounding box center [814, 578] width 72 height 28
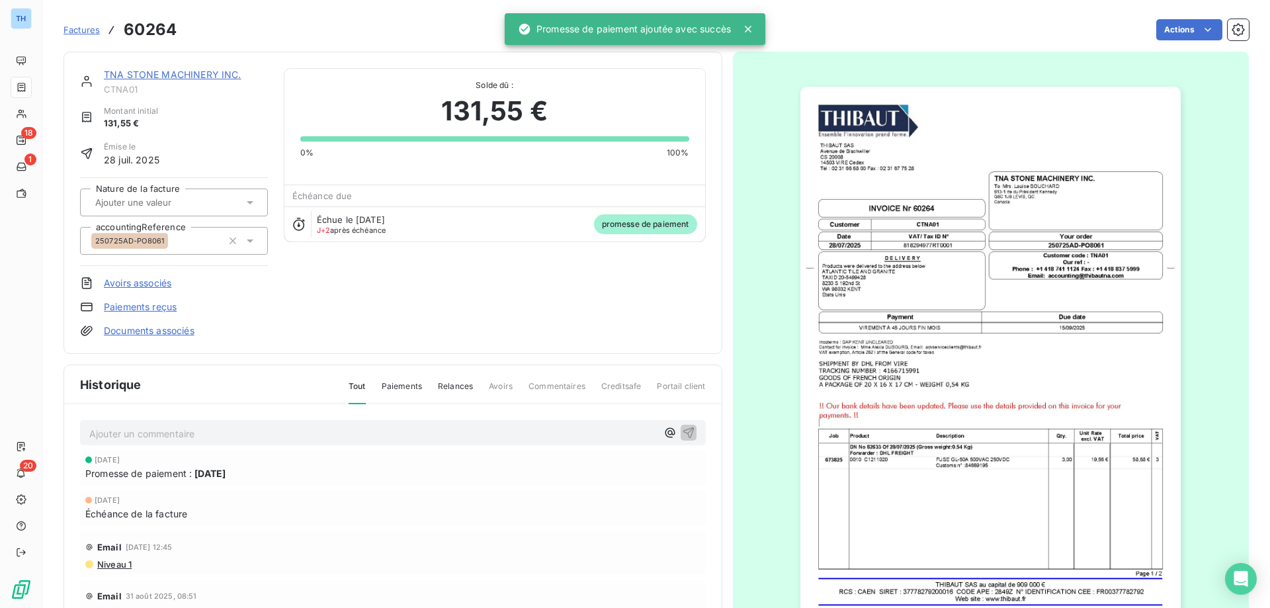
click at [123, 75] on link "TNA STONE MACHINERY INC." at bounding box center [173, 74] width 138 height 11
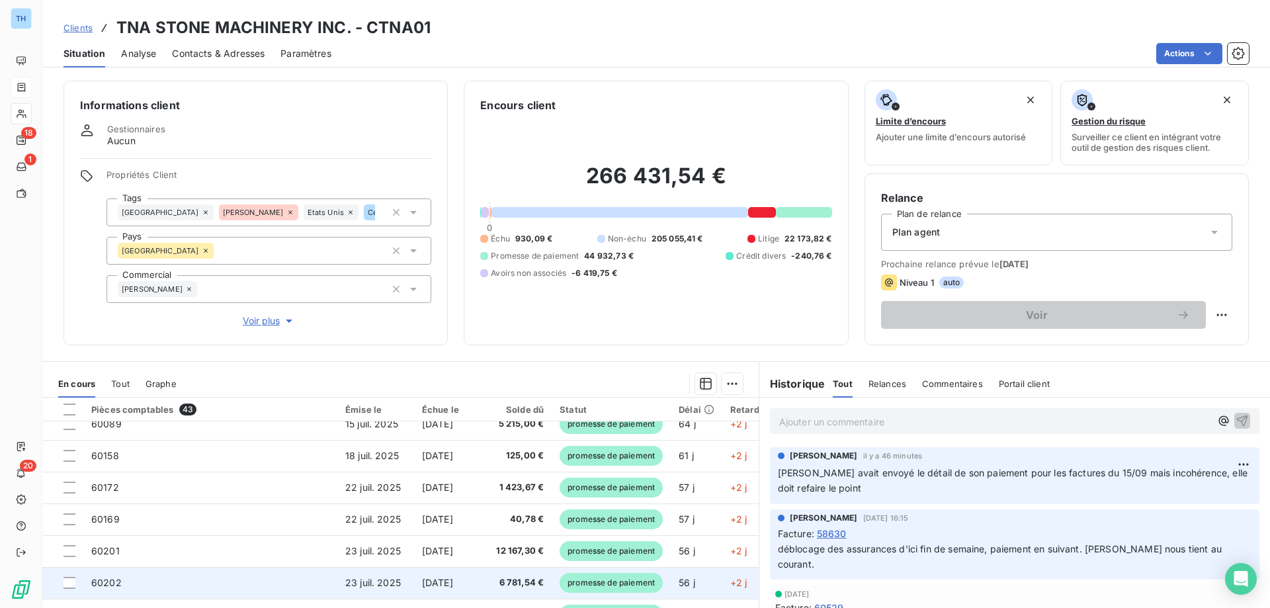
scroll to position [397, 0]
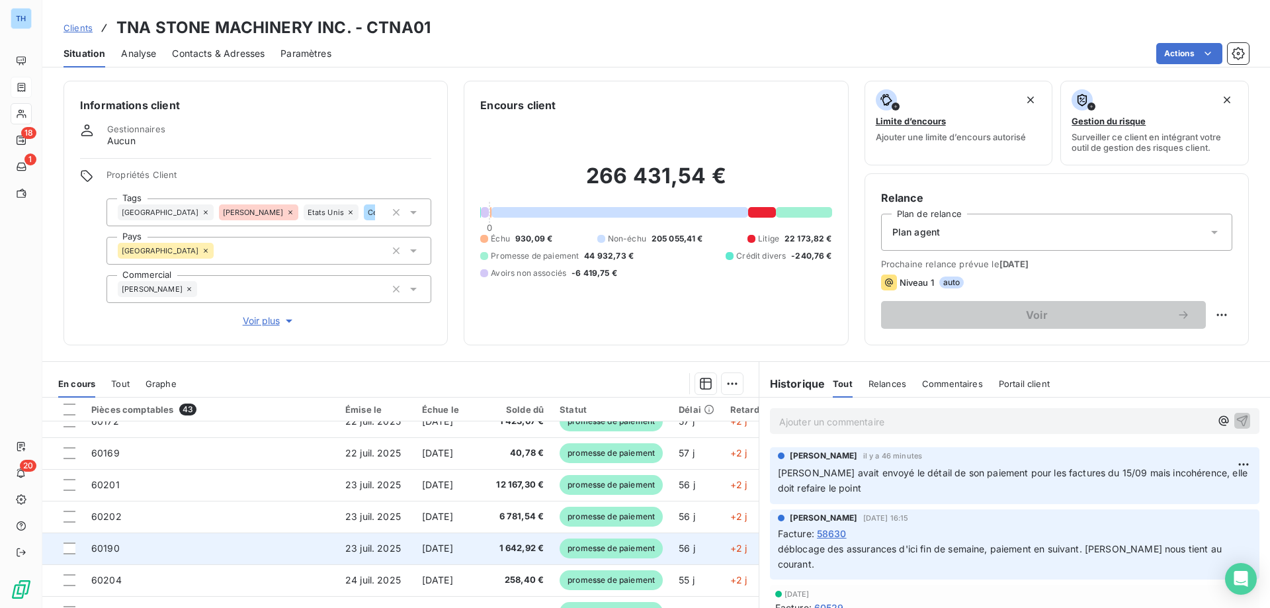
click at [200, 552] on td "60190" at bounding box center [210, 549] width 254 height 32
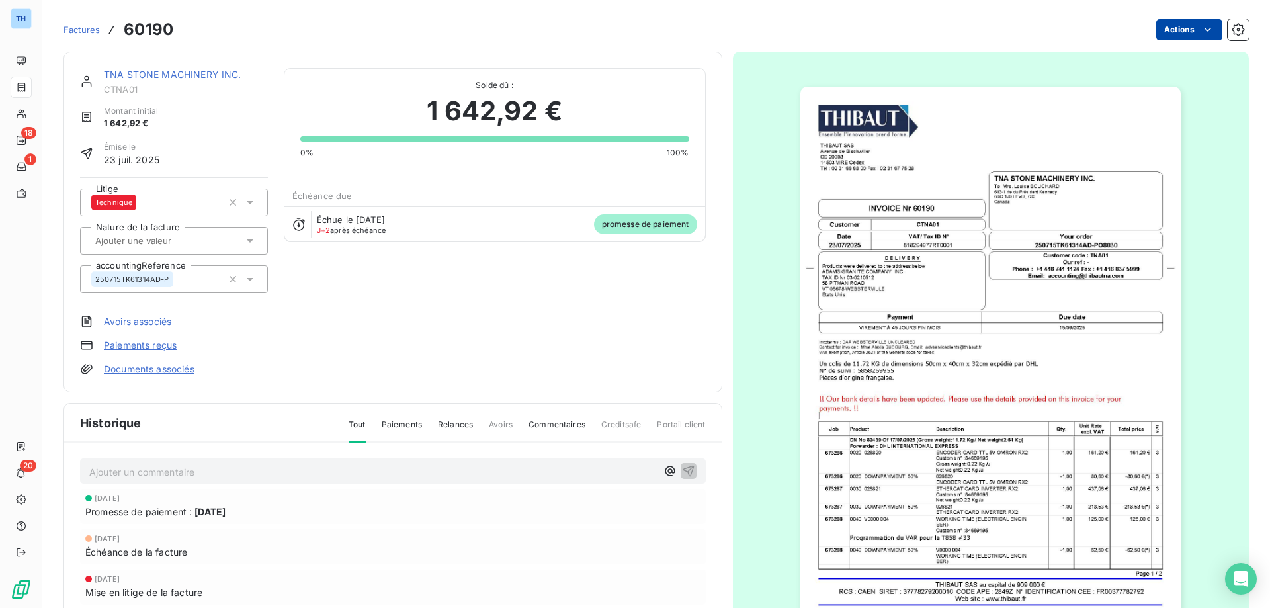
click at [1184, 32] on html "TH 18 1 20 Factures 60190 Actions TNA STONE MACHINERY INC. CTNA01 Montant initi…" at bounding box center [635, 304] width 1270 height 608
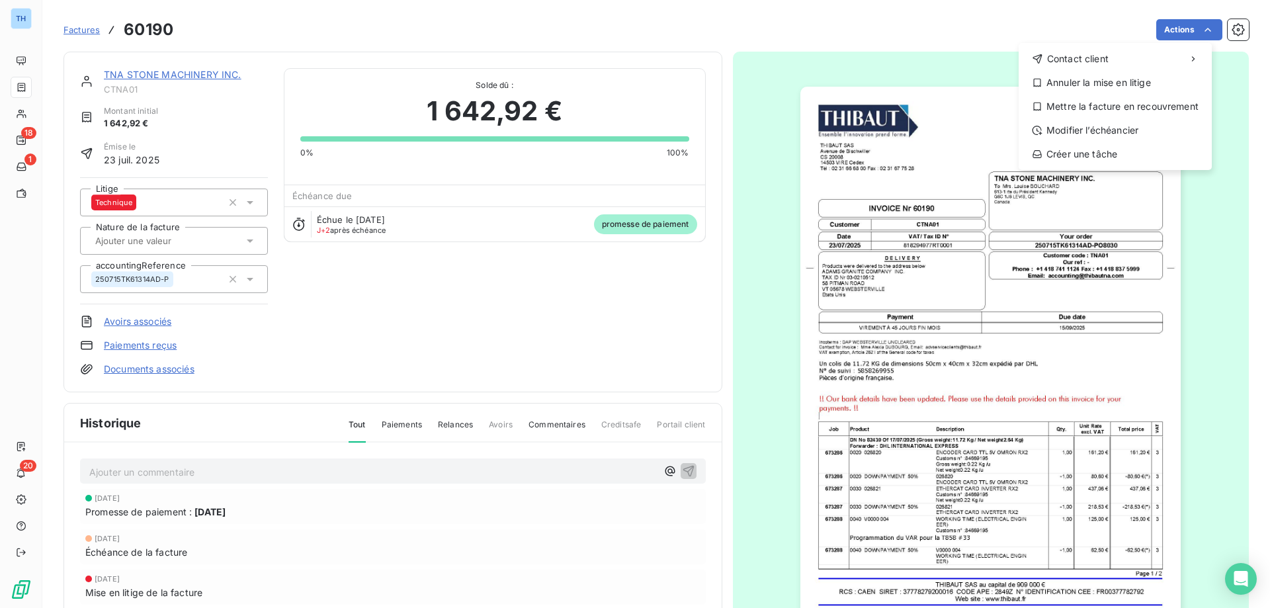
click at [208, 75] on html "TH 18 1 20 Factures 60190 Actions Contact client Annuler la mise en litige Mett…" at bounding box center [635, 304] width 1270 height 608
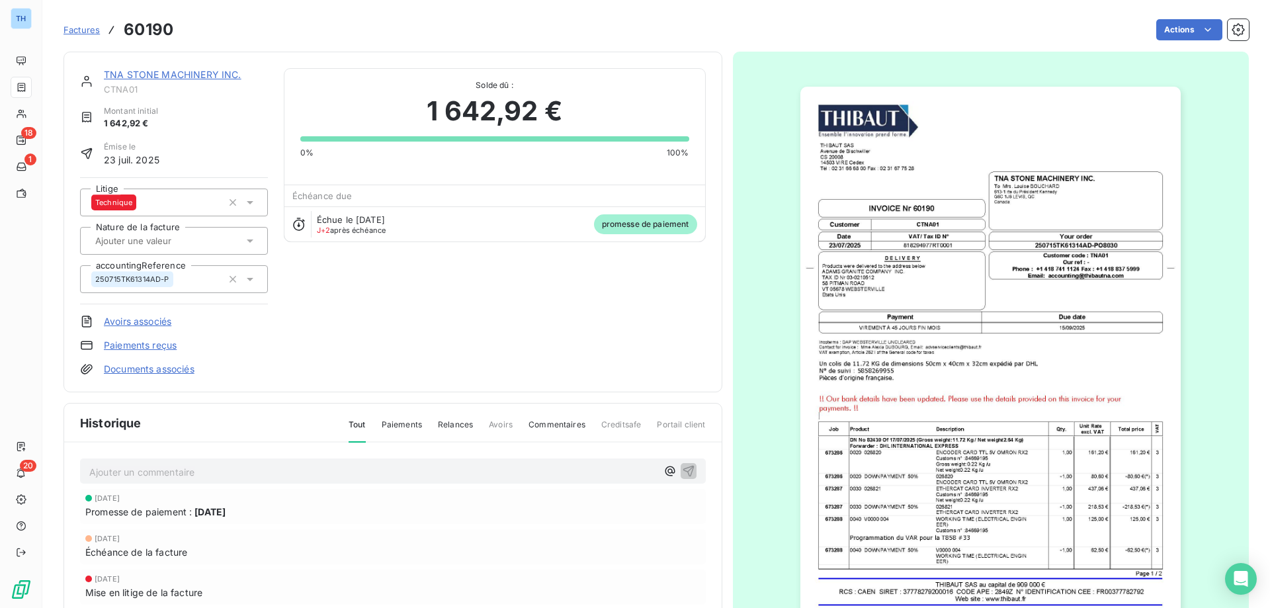
click at [191, 73] on link "TNA STONE MACHINERY INC." at bounding box center [173, 74] width 138 height 11
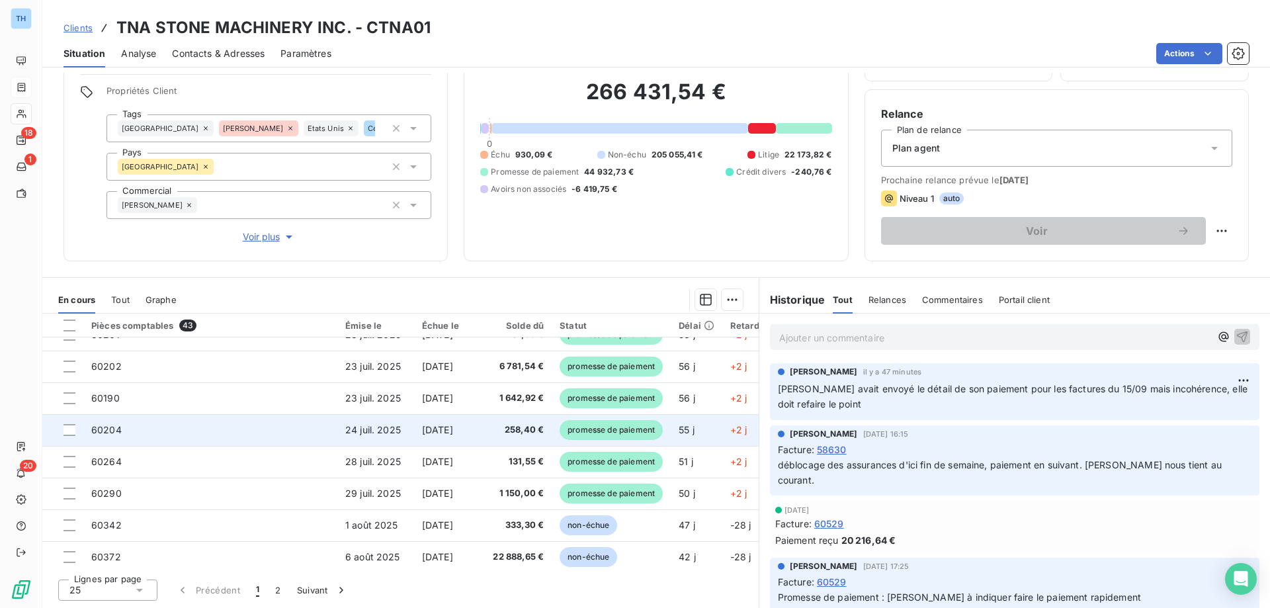
scroll to position [397, 0]
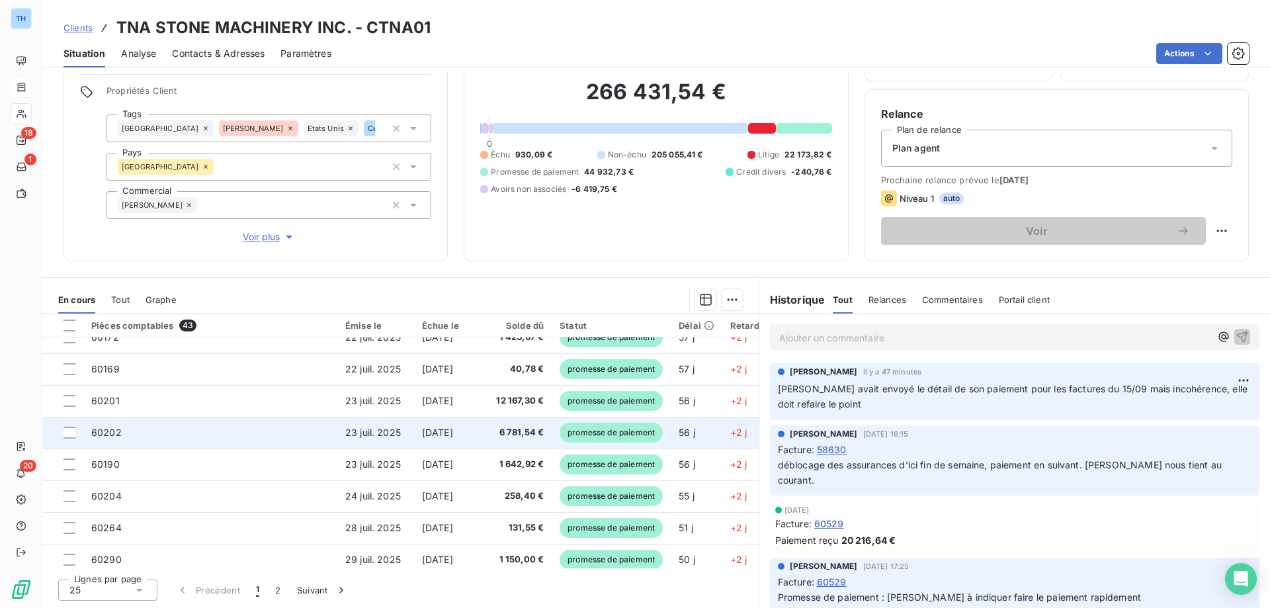
click at [534, 433] on span "6 781,54 €" at bounding box center [518, 432] width 52 height 13
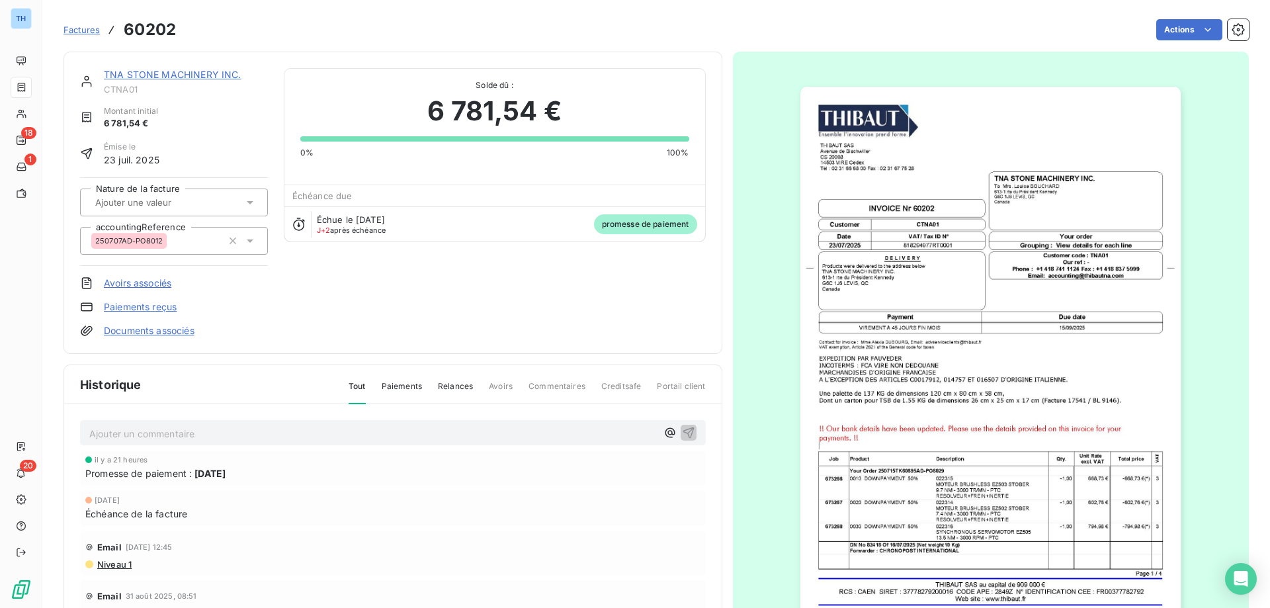
click at [148, 73] on link "TNA STONE MACHINERY INC." at bounding box center [173, 74] width 138 height 11
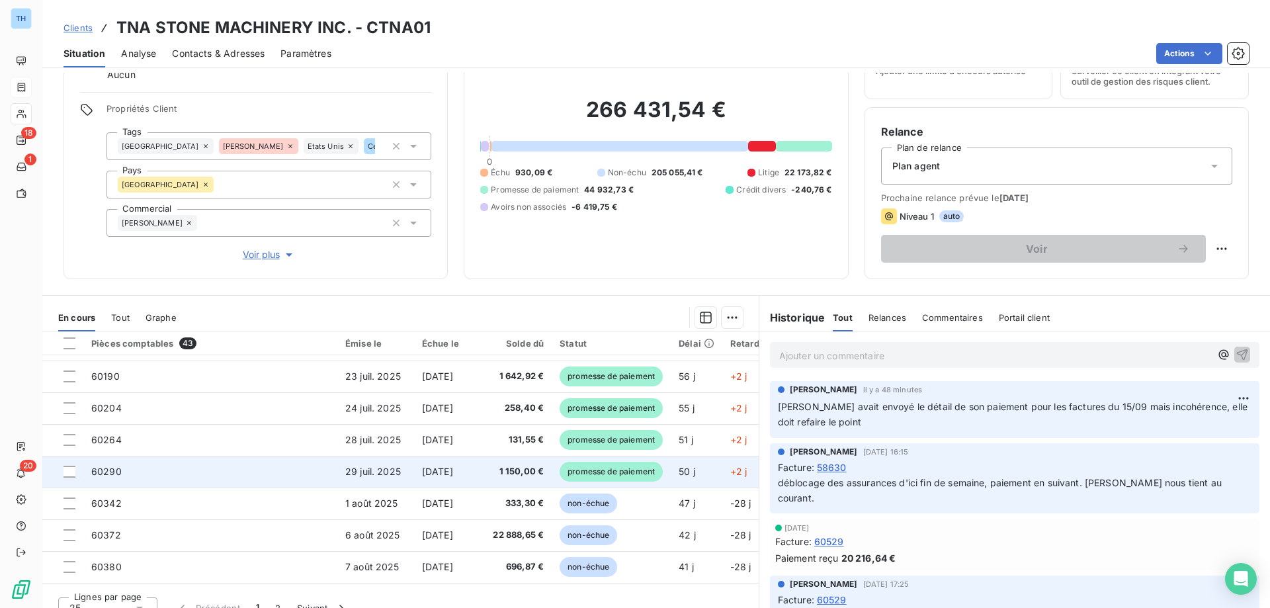
scroll to position [569, 0]
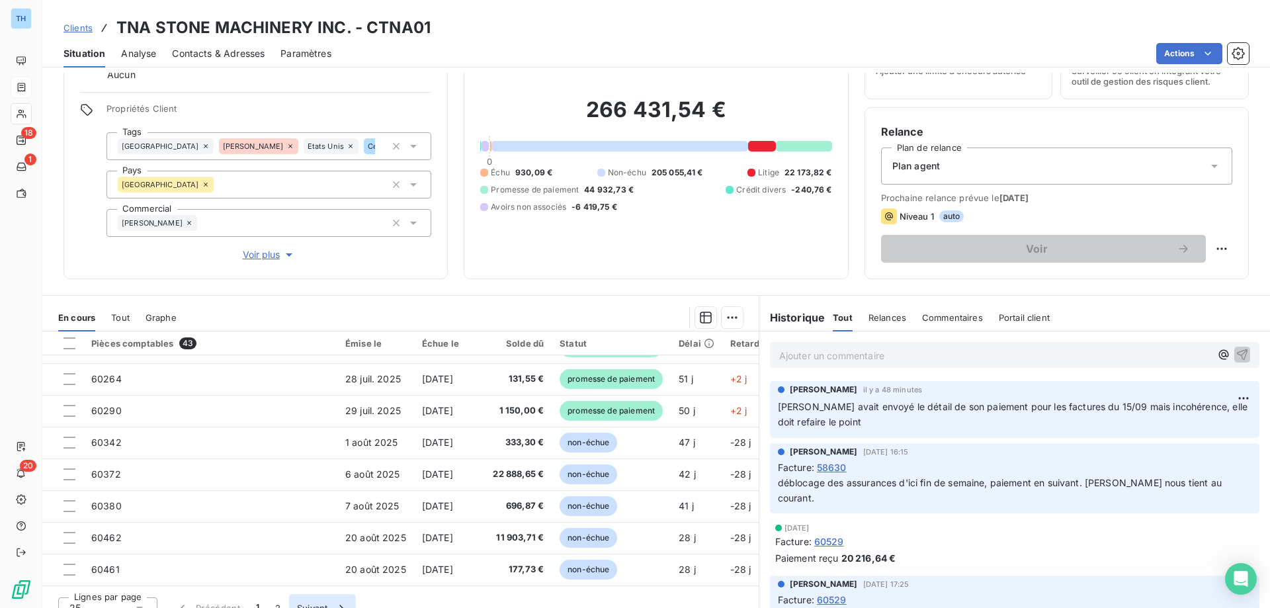
click at [312, 603] on button "Suivant" at bounding box center [322, 608] width 67 height 28
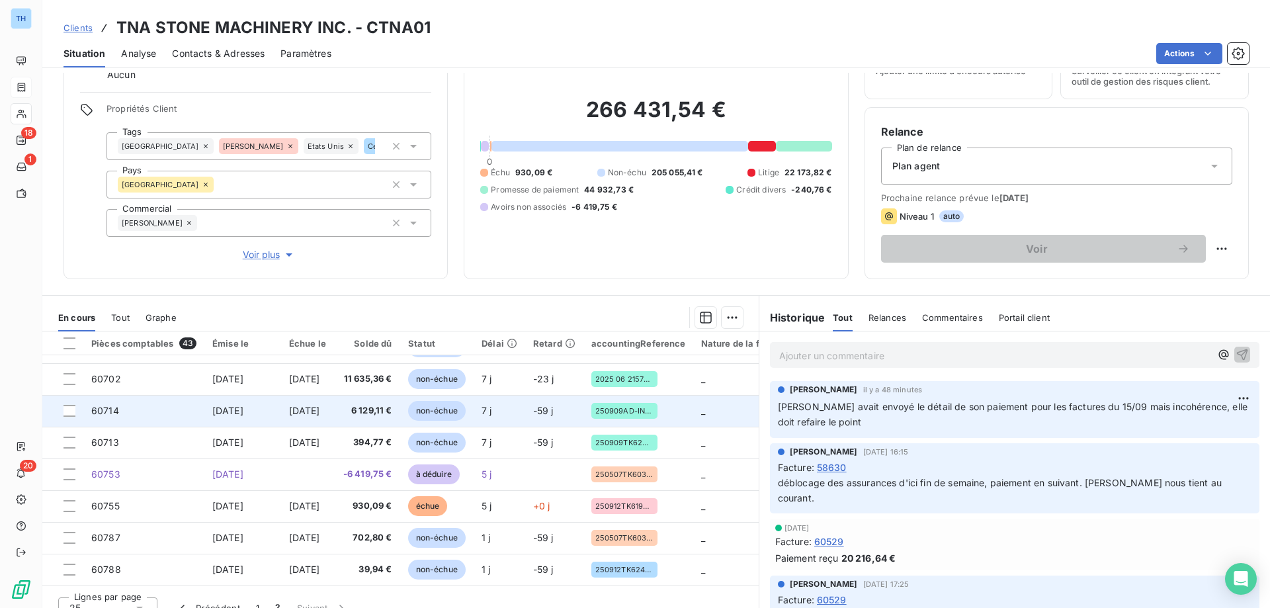
scroll to position [347, 0]
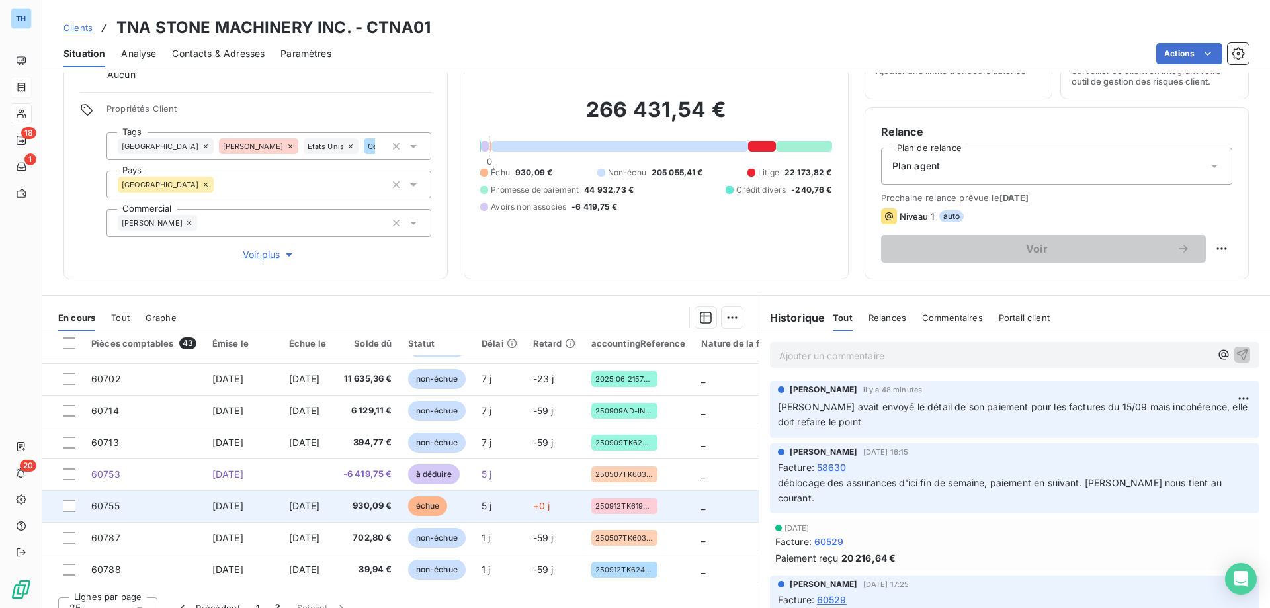
click at [370, 501] on span "930,09 €" at bounding box center [367, 505] width 50 height 13
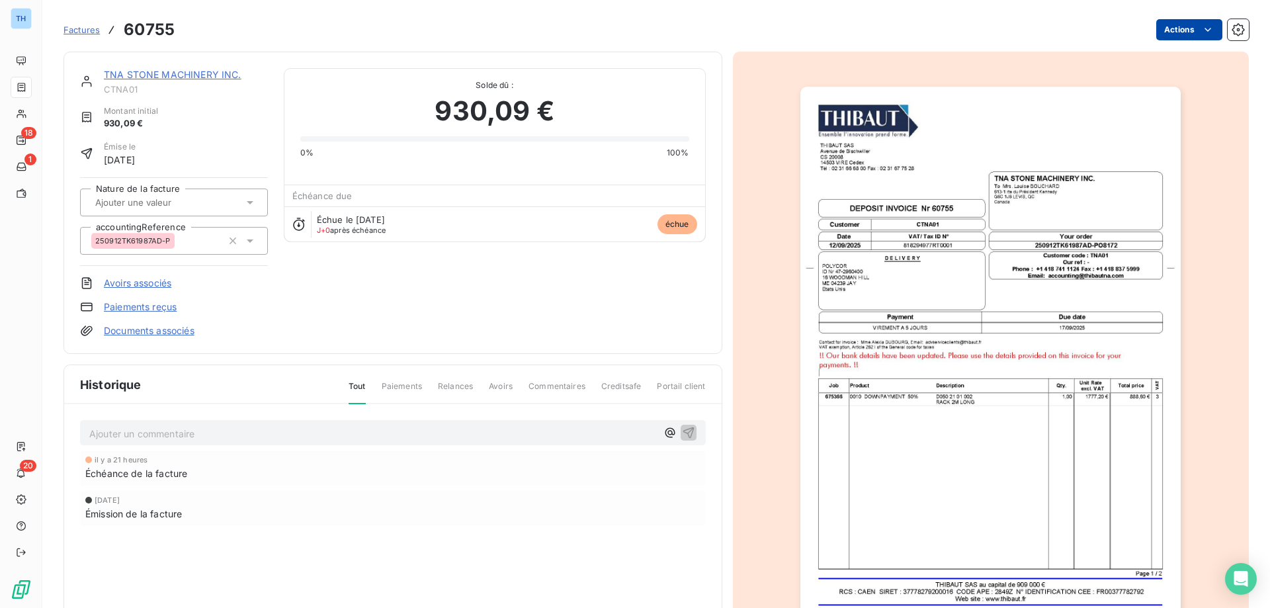
click at [1176, 30] on html "TH 18 1 20 Factures 60755 Actions TNA STONE MACHINERY INC. CTNA01 Montant initi…" at bounding box center [635, 304] width 1270 height 608
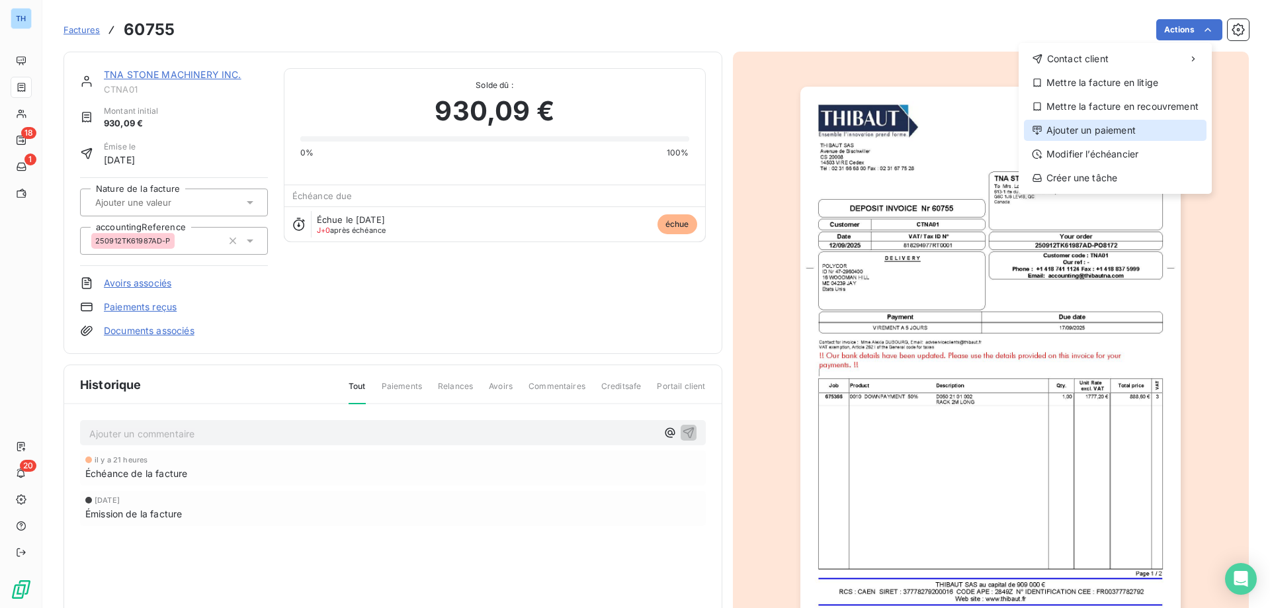
click at [1094, 123] on div "Ajouter un paiement" at bounding box center [1115, 130] width 183 height 21
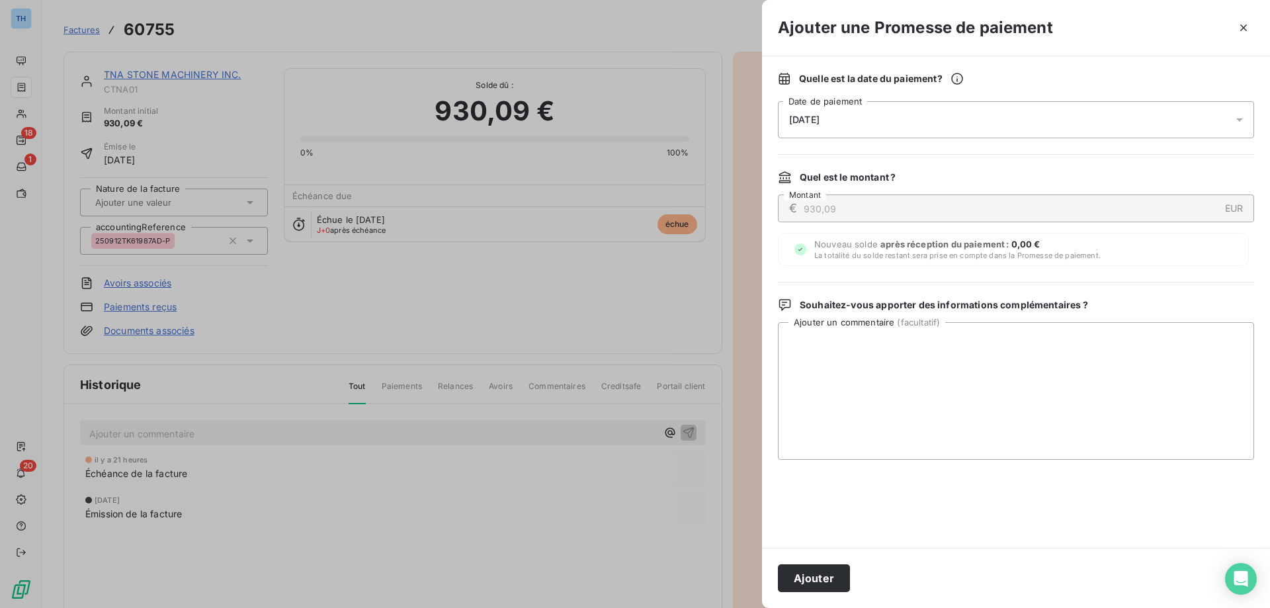
click at [951, 117] on div "[DATE]" at bounding box center [1016, 119] width 476 height 37
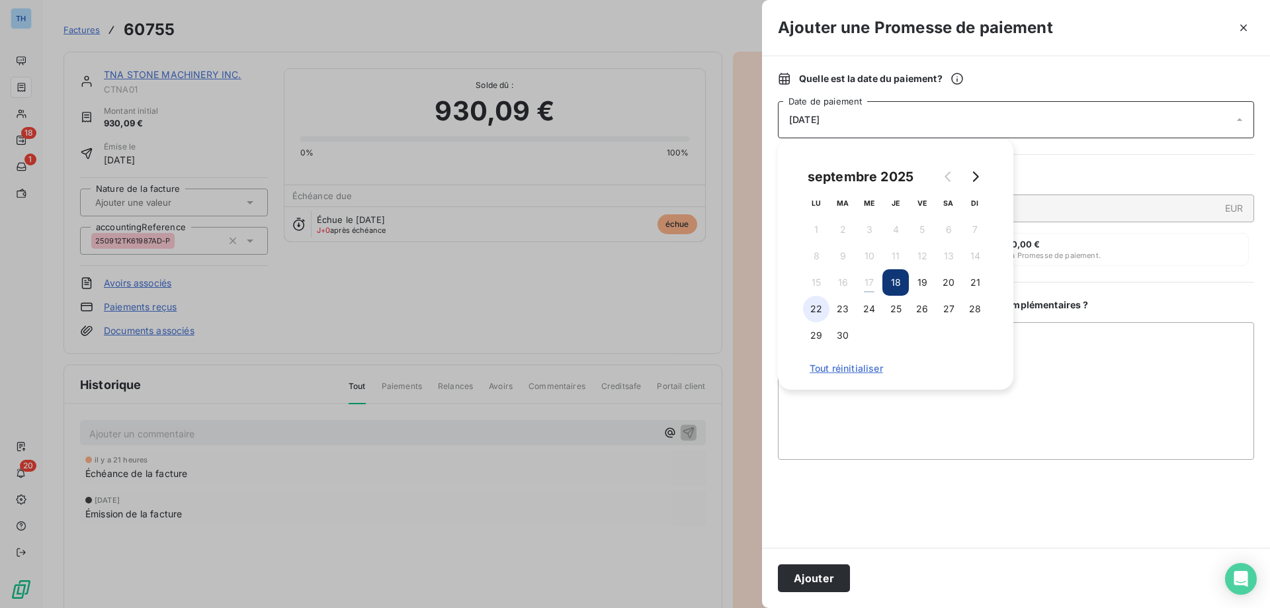
click at [814, 314] on button "22" at bounding box center [816, 309] width 26 height 26
click at [800, 581] on button "Ajouter" at bounding box center [814, 578] width 72 height 28
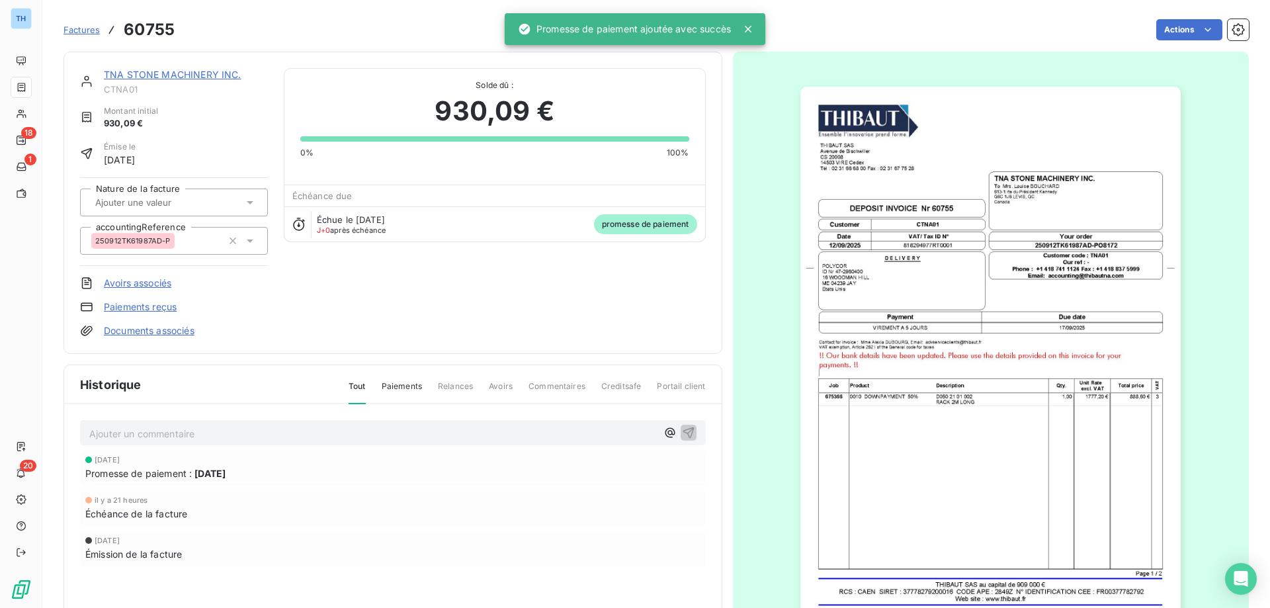
click at [195, 67] on div "TNA STONE MACHINERY INC. CTNA01 Montant initial 930,09 € Émise le [DATE] Nature…" at bounding box center [393, 203] width 659 height 302
click at [195, 69] on link "TNA STONE MACHINERY INC." at bounding box center [173, 74] width 138 height 11
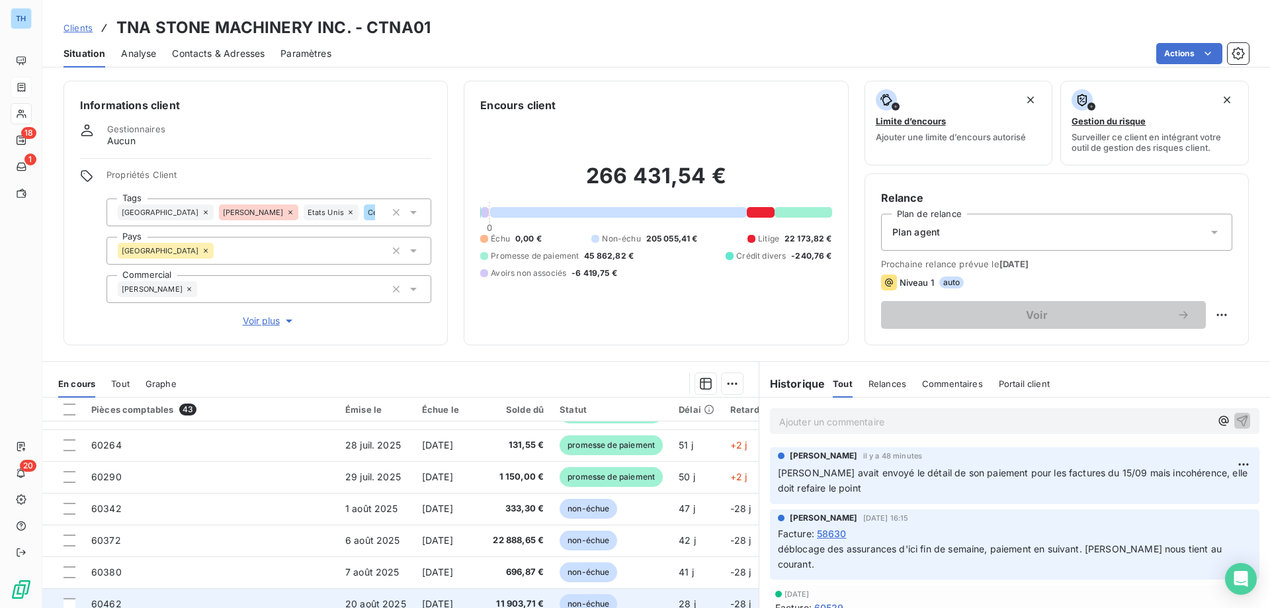
scroll to position [84, 0]
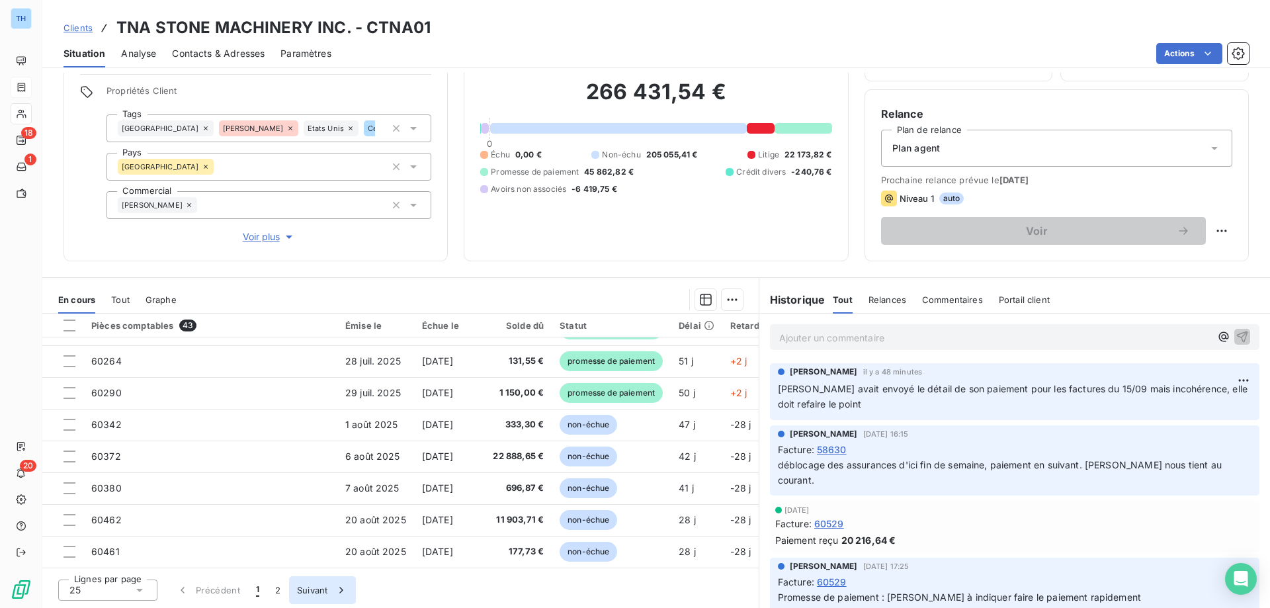
click at [317, 593] on button "Suivant" at bounding box center [322, 590] width 67 height 28
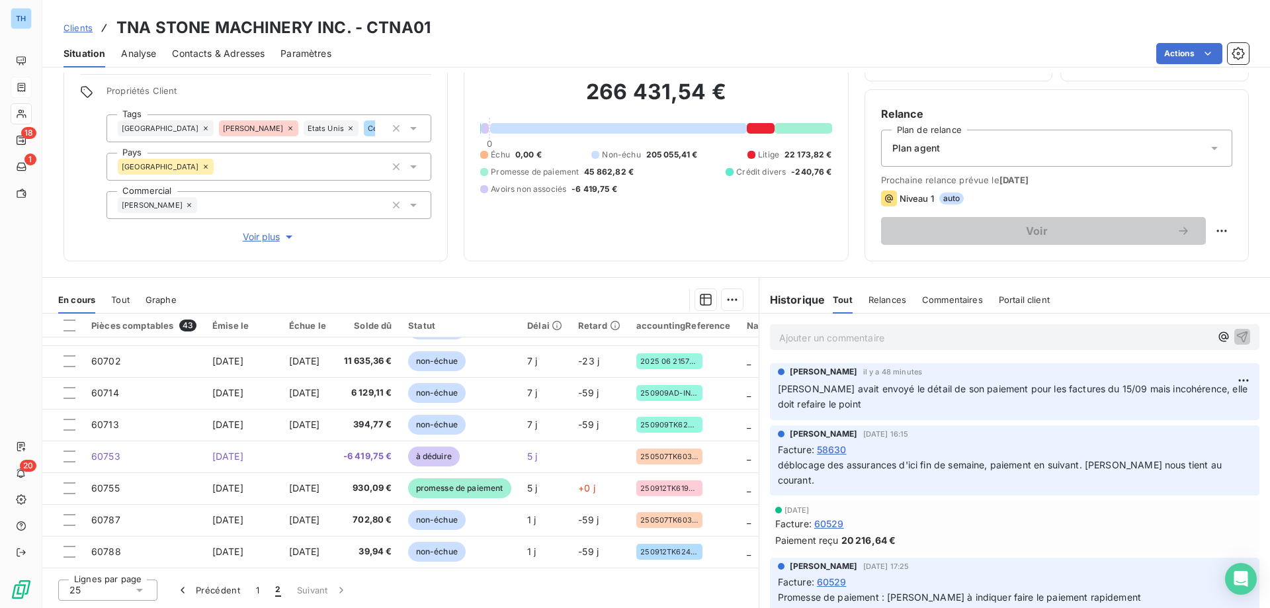
scroll to position [347, 0]
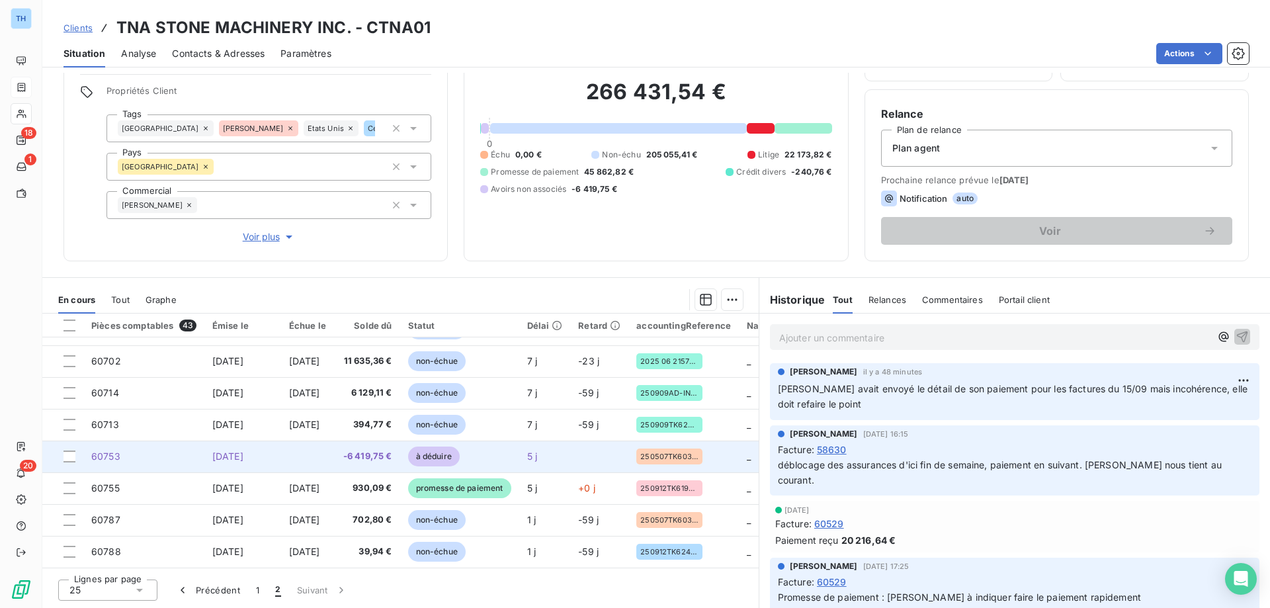
click at [301, 445] on td at bounding box center [307, 457] width 53 height 32
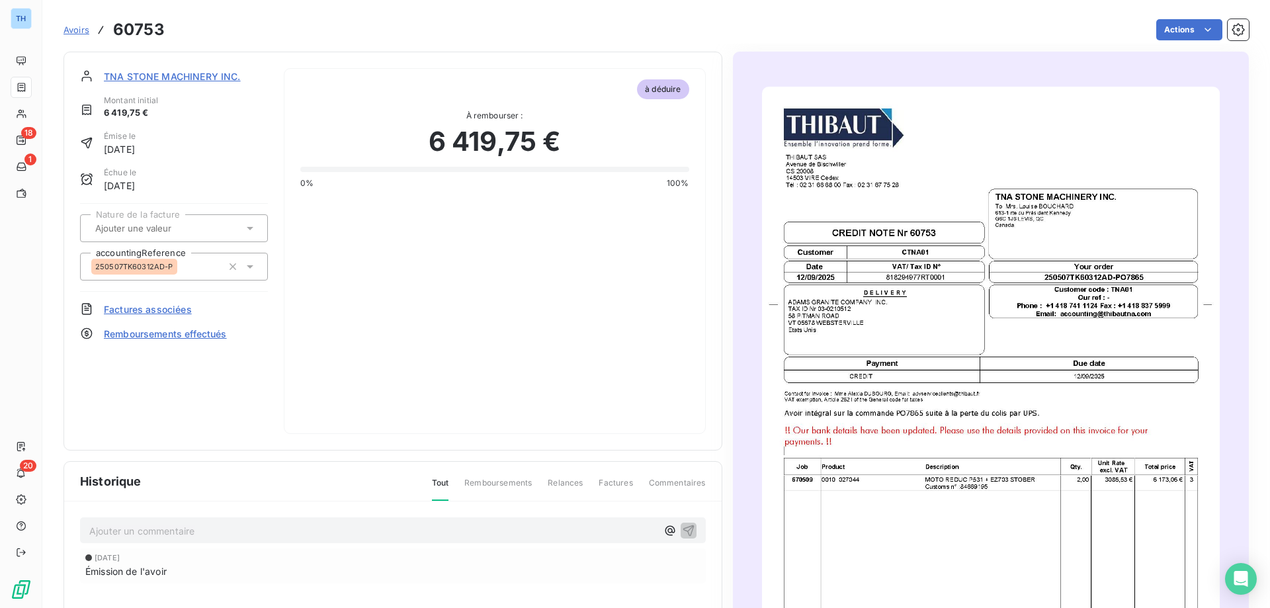
click at [192, 74] on span "TNA STONE MACHINERY INC." at bounding box center [172, 76] width 137 height 14
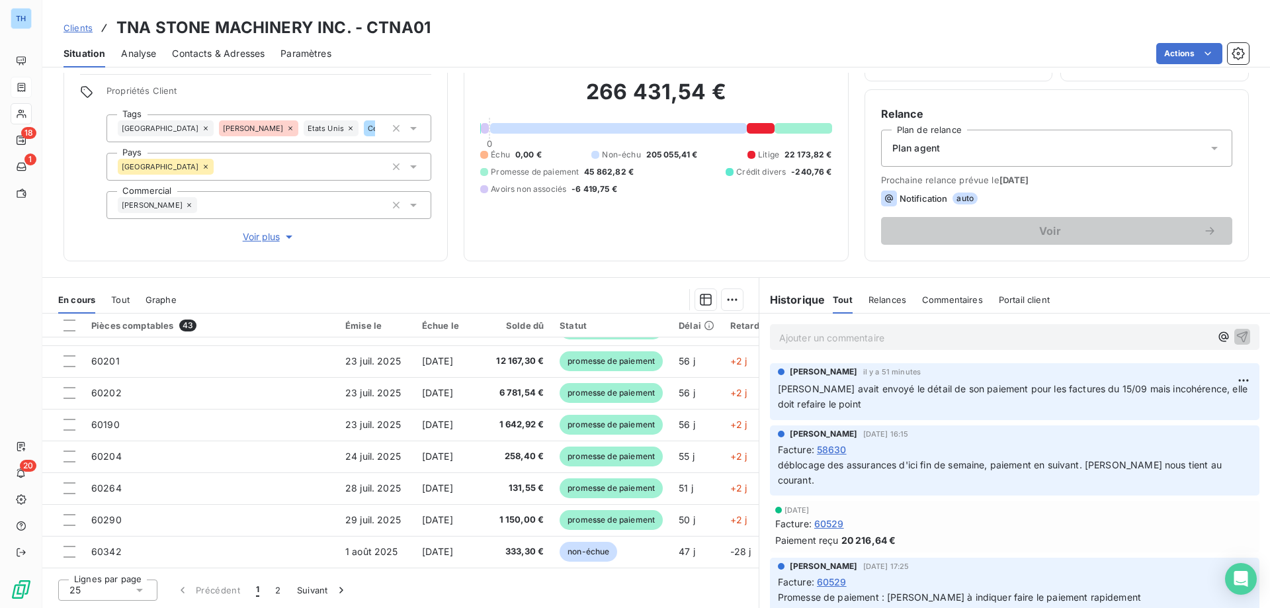
scroll to position [569, 0]
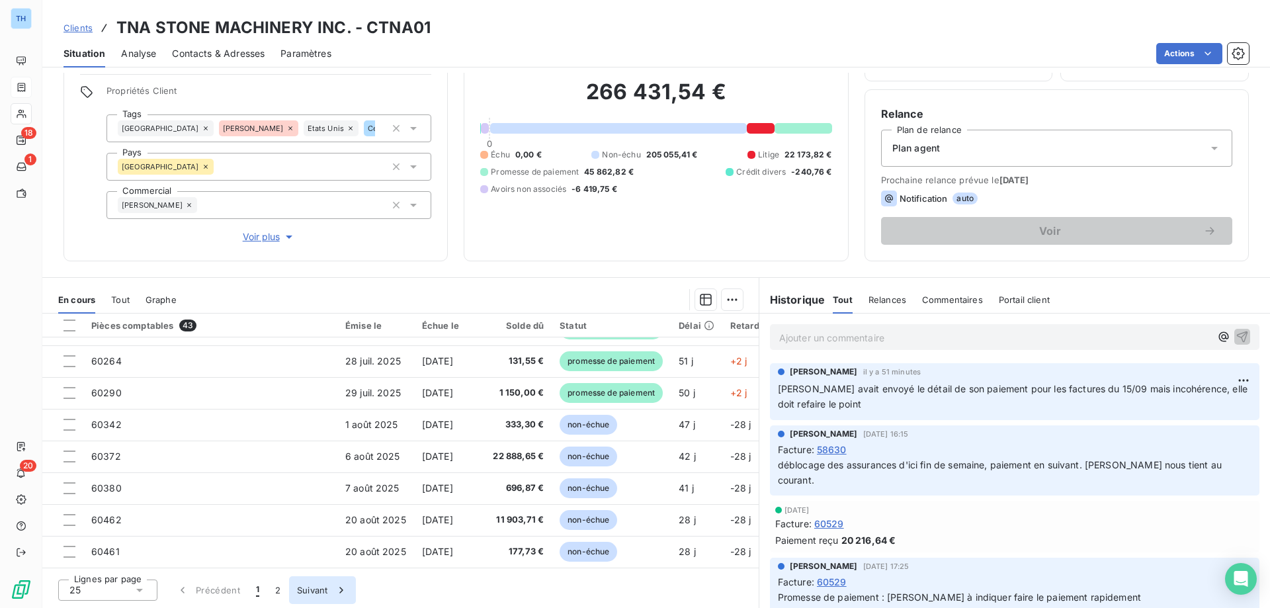
click at [306, 591] on button "Suivant" at bounding box center [322, 590] width 67 height 28
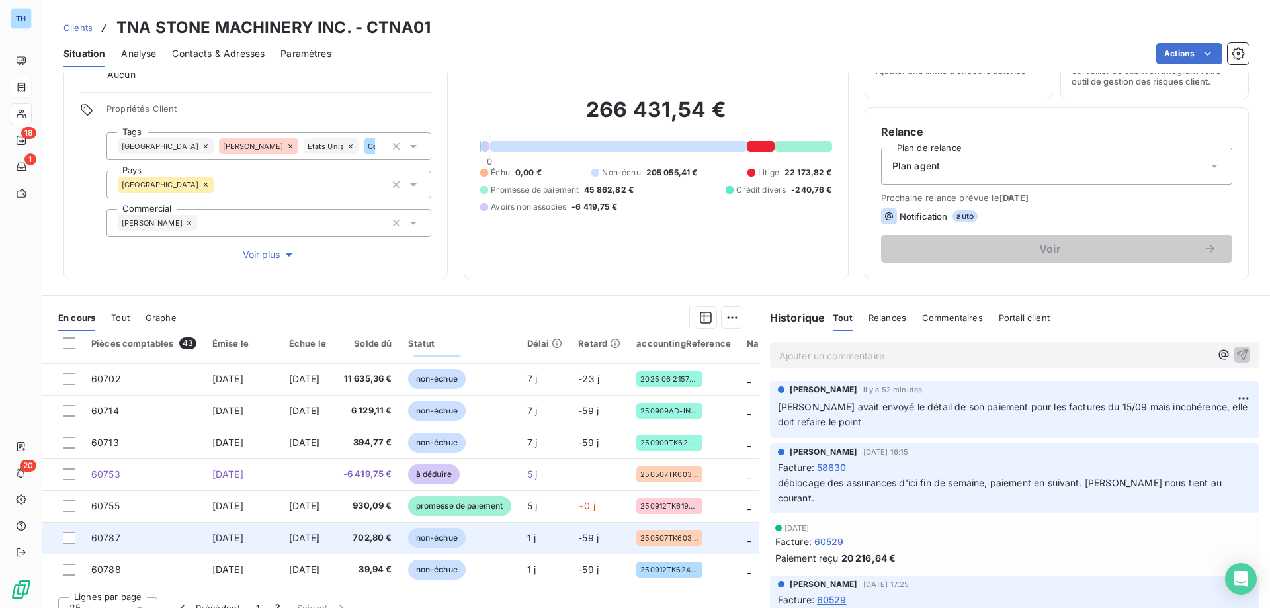
scroll to position [0, 0]
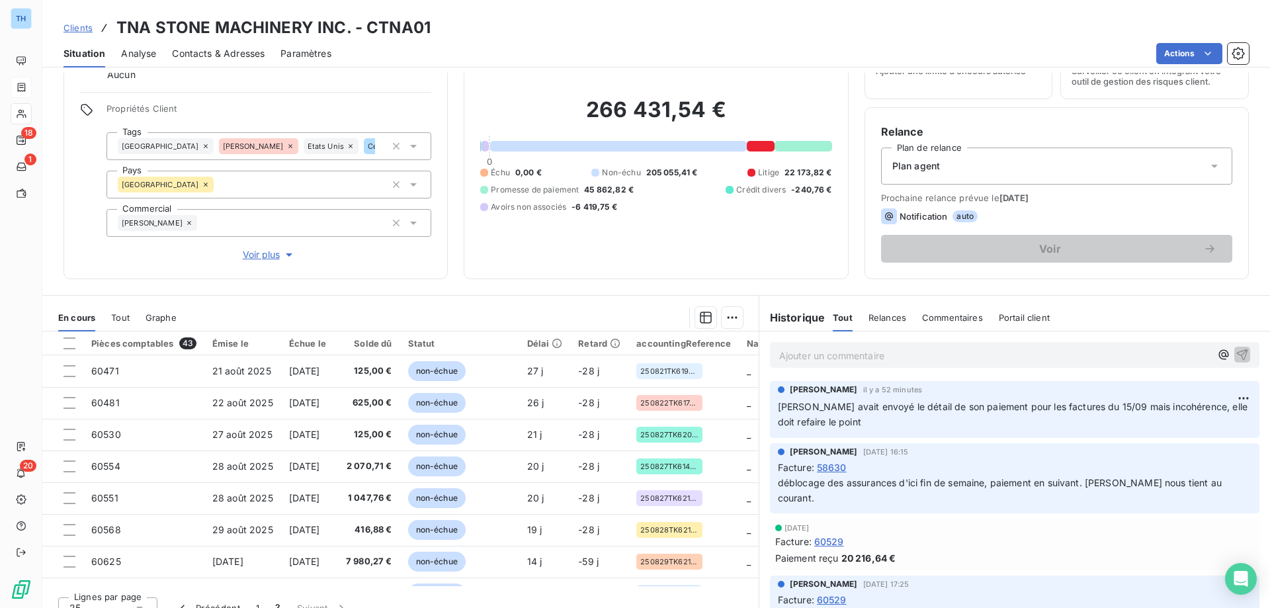
drag, startPoint x: 217, startPoint y: 604, endPoint x: 233, endPoint y: 591, distance: 20.7
click at [217, 604] on button "Précédent" at bounding box center [208, 608] width 80 height 28
